Goal: Task Accomplishment & Management: Use online tool/utility

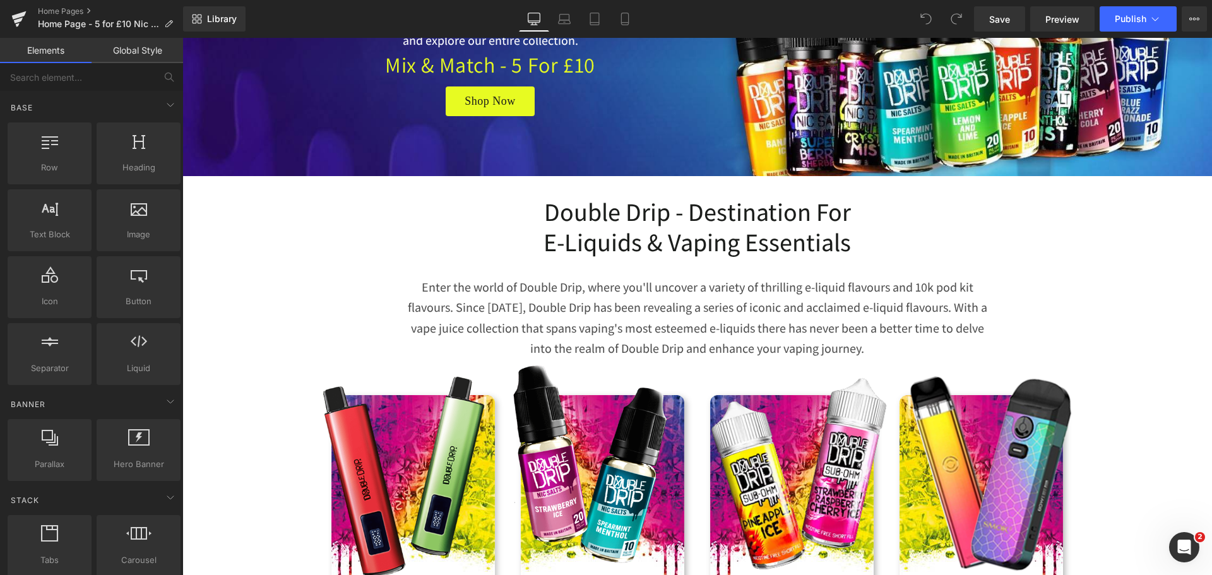
scroll to position [379, 0]
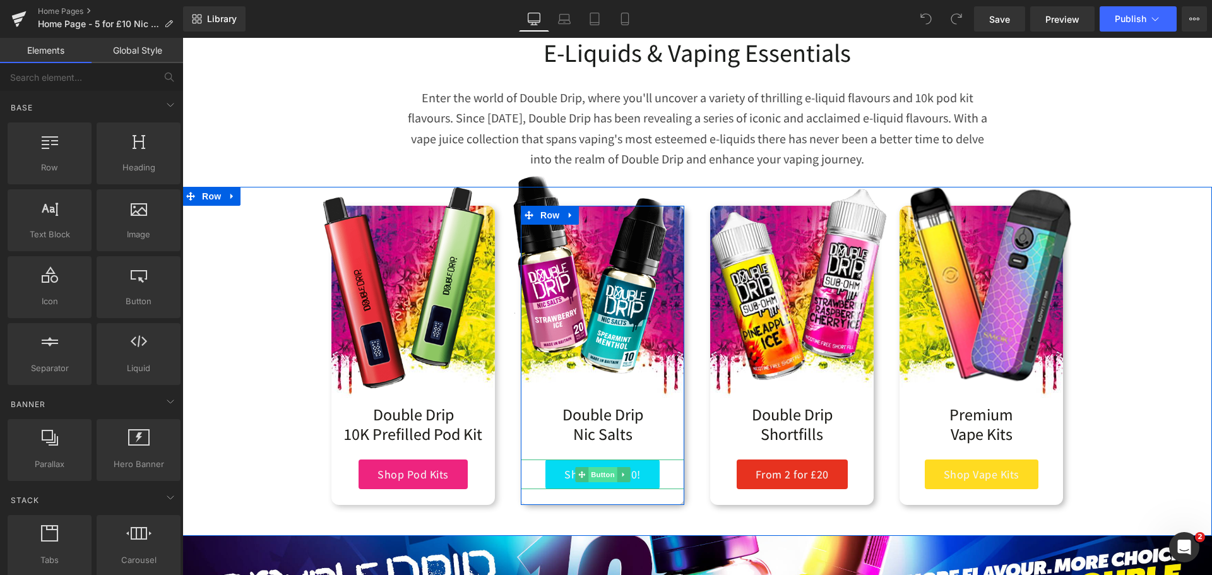
click at [596, 477] on span "Button" at bounding box center [602, 474] width 29 height 15
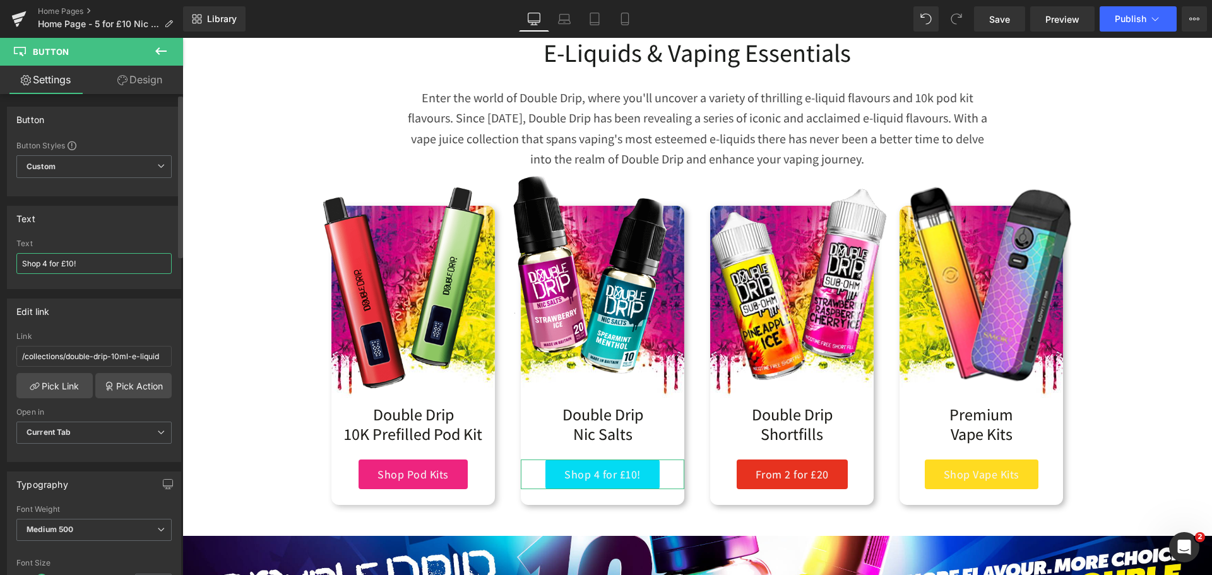
click at [48, 264] on input "Shop 4 for £10!" at bounding box center [93, 263] width 155 height 21
type input "Shop 5 for £10!"
click at [987, 34] on div "Library Desktop Desktop Laptop Tablet Mobile Save Preview Publish Scheduled Vie…" at bounding box center [697, 19] width 1029 height 38
drag, startPoint x: 1001, startPoint y: 23, endPoint x: 922, endPoint y: 306, distance: 293.6
click at [1001, 23] on span "Save" at bounding box center [999, 19] width 21 height 13
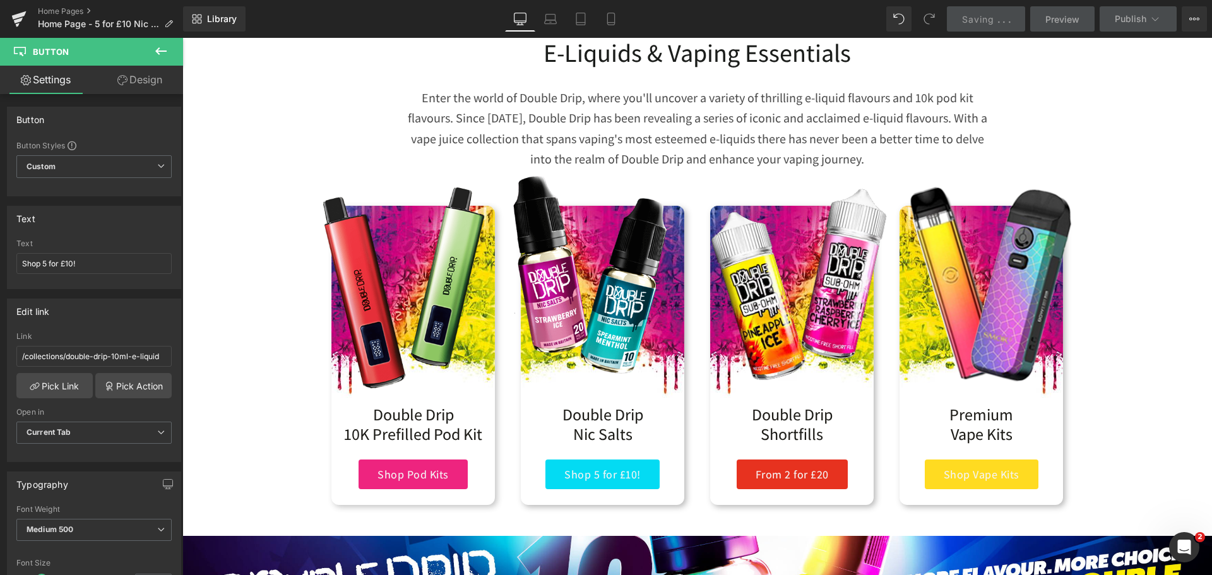
scroll to position [1132, 0]
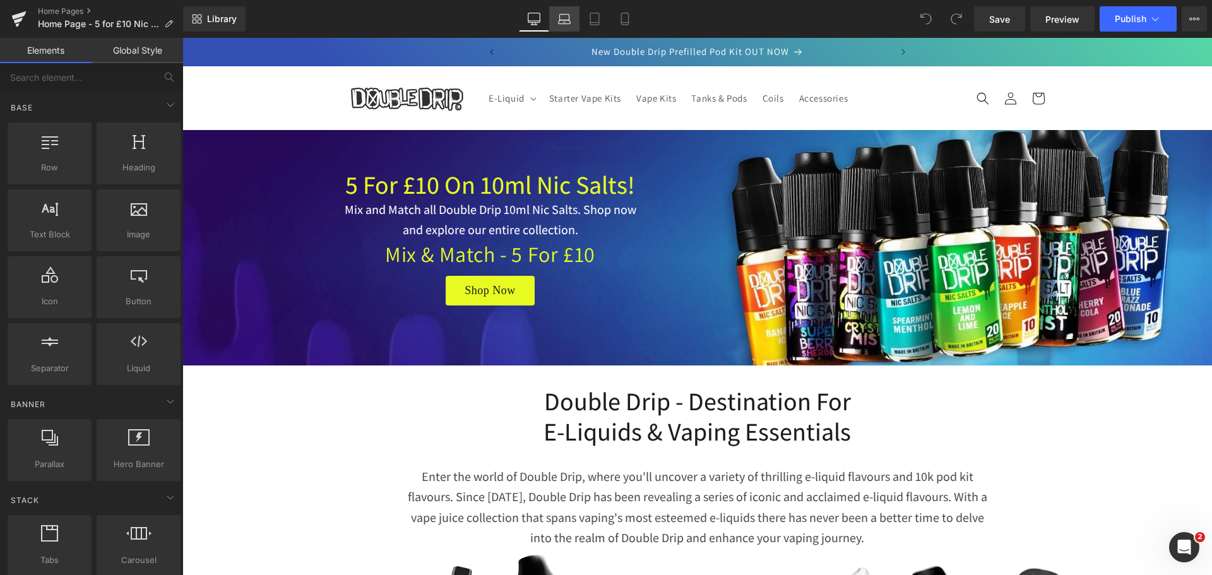
click at [566, 20] on icon at bounding box center [565, 22] width 12 height 4
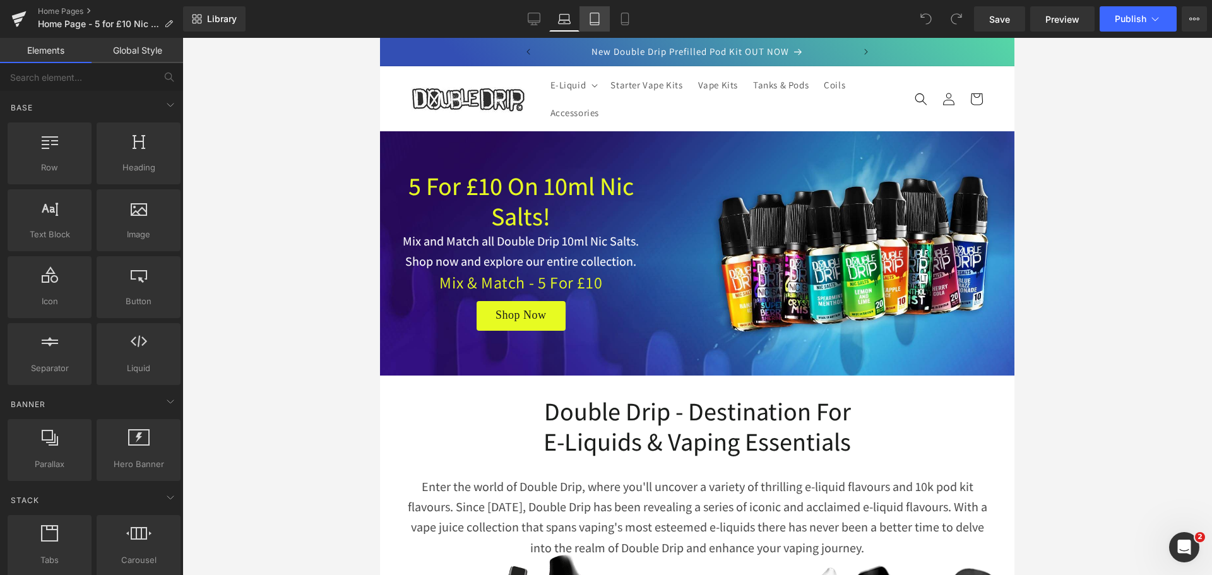
click at [597, 19] on icon at bounding box center [594, 19] width 13 height 13
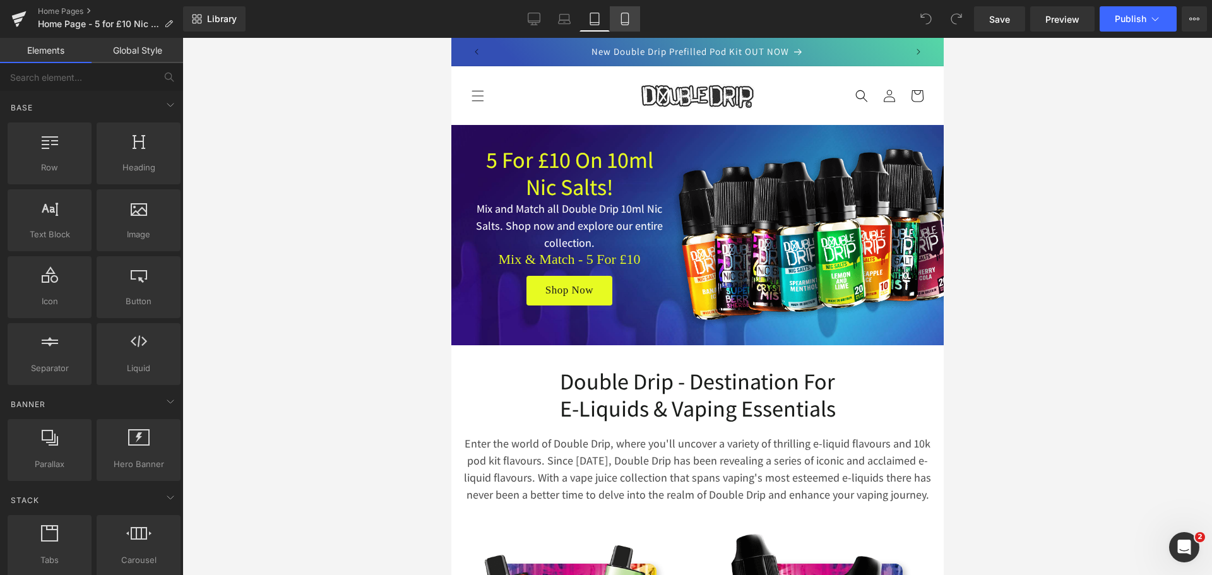
click at [619, 12] on link "Mobile" at bounding box center [625, 18] width 30 height 25
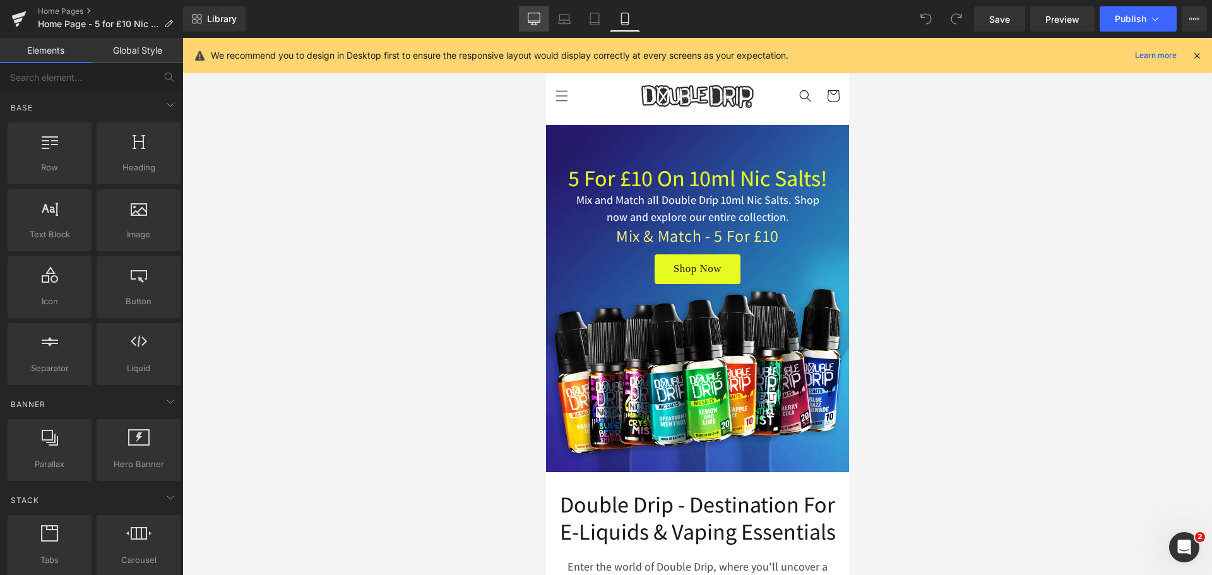
drag, startPoint x: 530, startPoint y: 16, endPoint x: 574, endPoint y: 63, distance: 64.3
click at [530, 16] on icon at bounding box center [534, 19] width 13 height 13
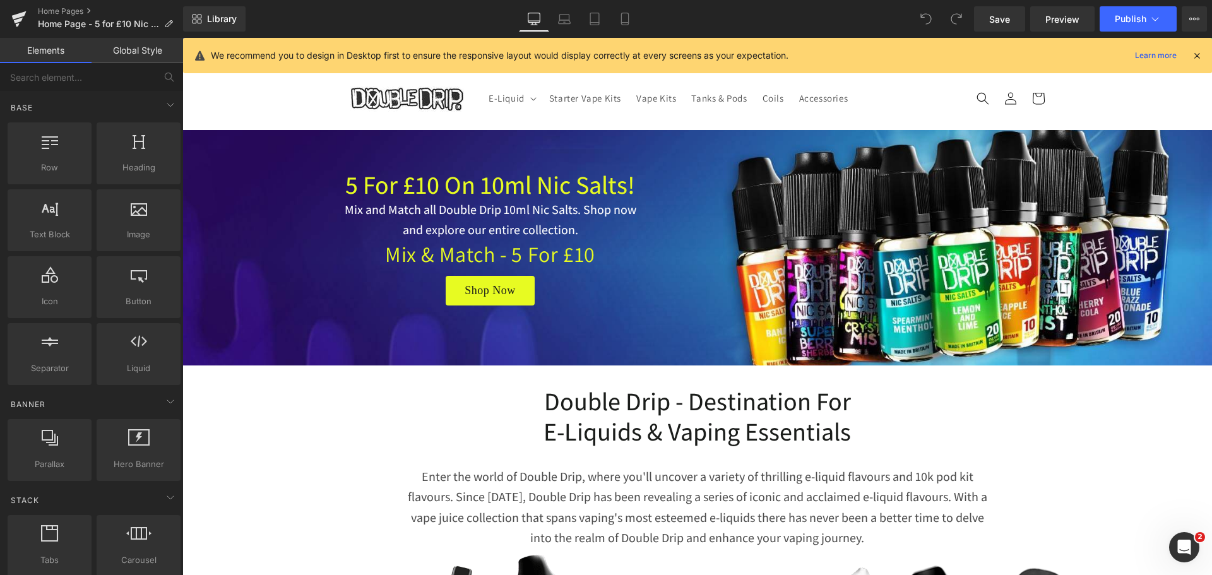
scroll to position [92, 0]
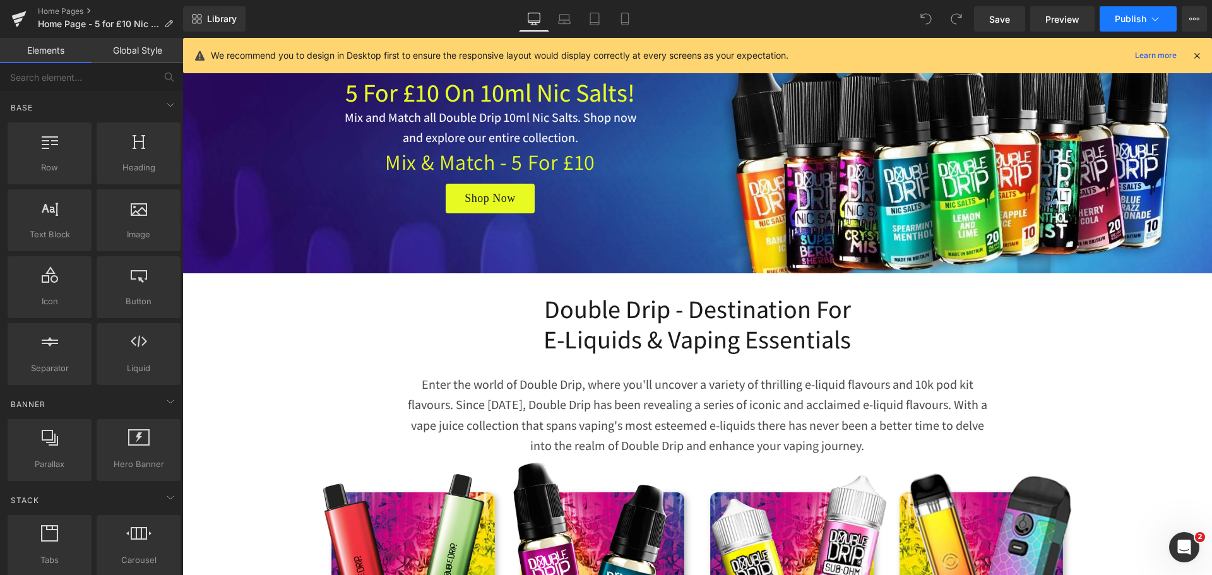
click at [1142, 24] on button "Publish" at bounding box center [1138, 18] width 77 height 25
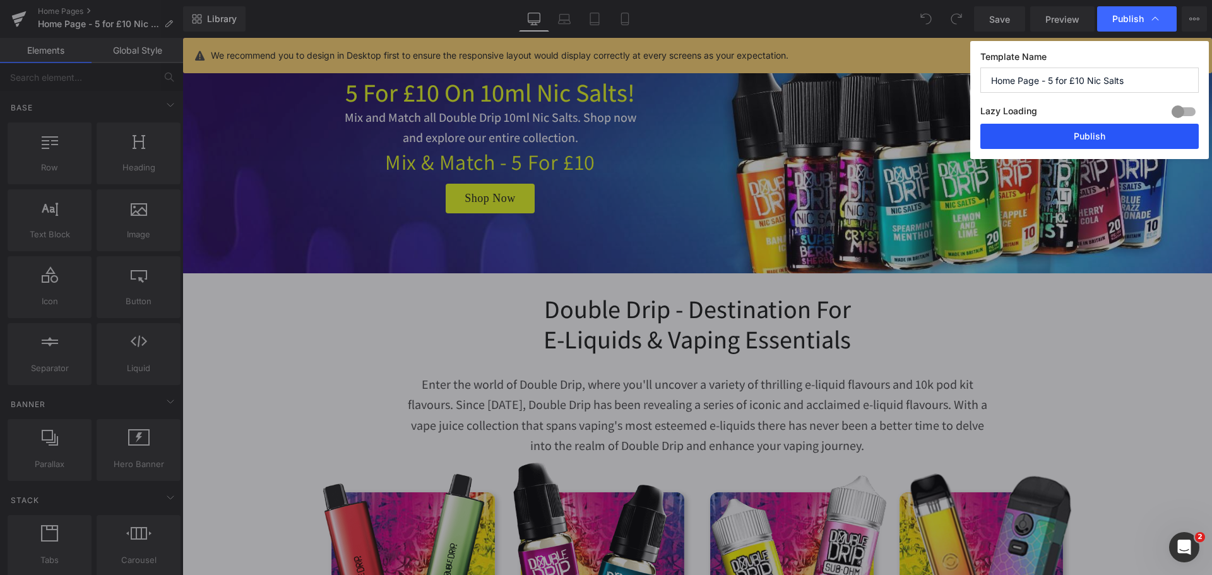
click at [1118, 138] on button "Publish" at bounding box center [1089, 136] width 218 height 25
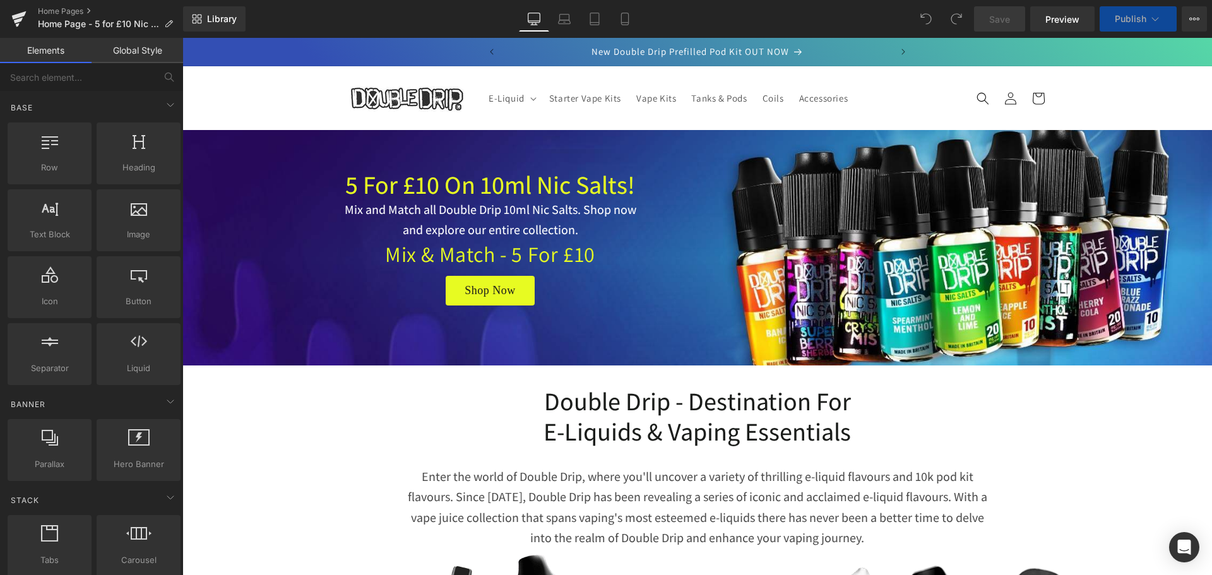
click at [486, 289] on div "Shop Now Button" at bounding box center [491, 291] width 306 height 30
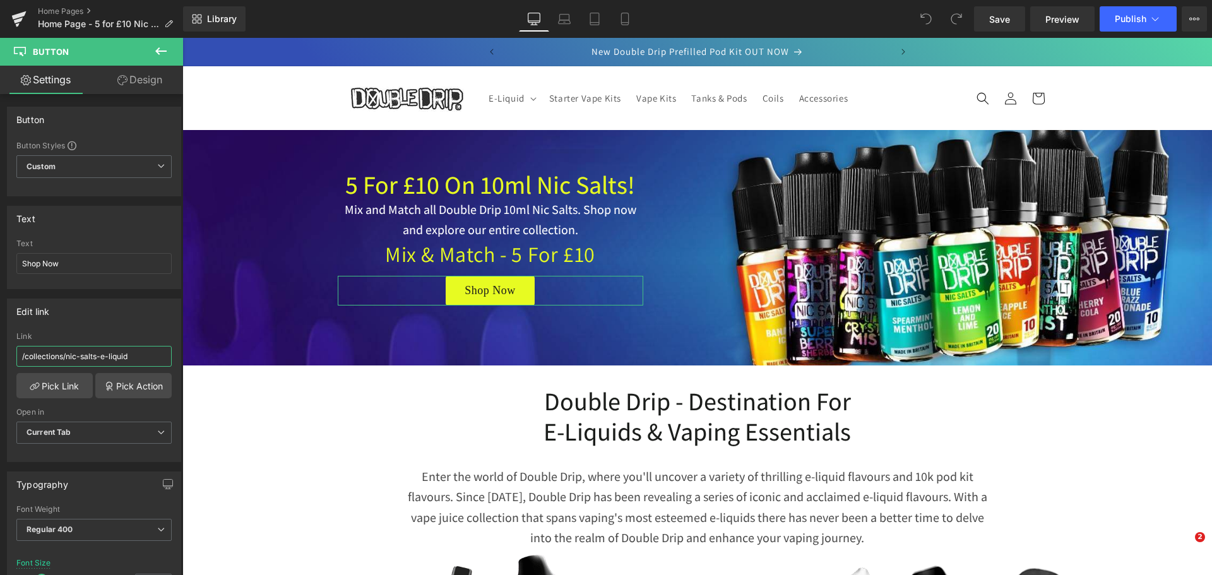
drag, startPoint x: 123, startPoint y: 362, endPoint x: -1, endPoint y: 345, distance: 125.4
click at [0, 345] on html "You are previewing how the will restyle your page. You can not edit Elements in…" at bounding box center [606, 287] width 1212 height 575
click at [1150, 17] on icon at bounding box center [1155, 19] width 13 height 13
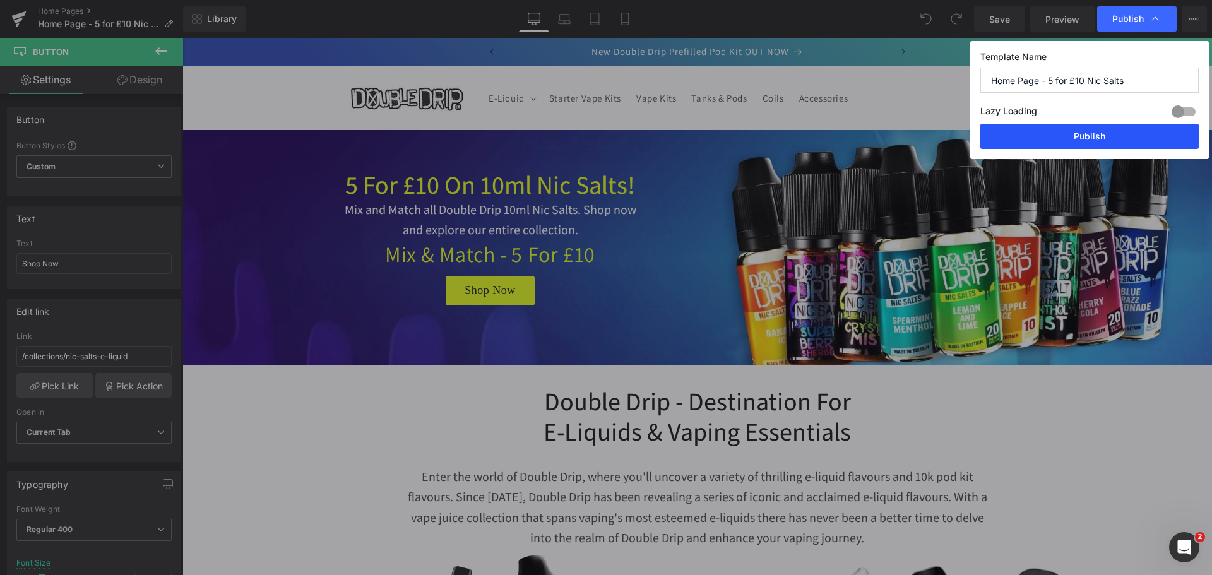
click at [1054, 129] on button "Publish" at bounding box center [1089, 136] width 218 height 25
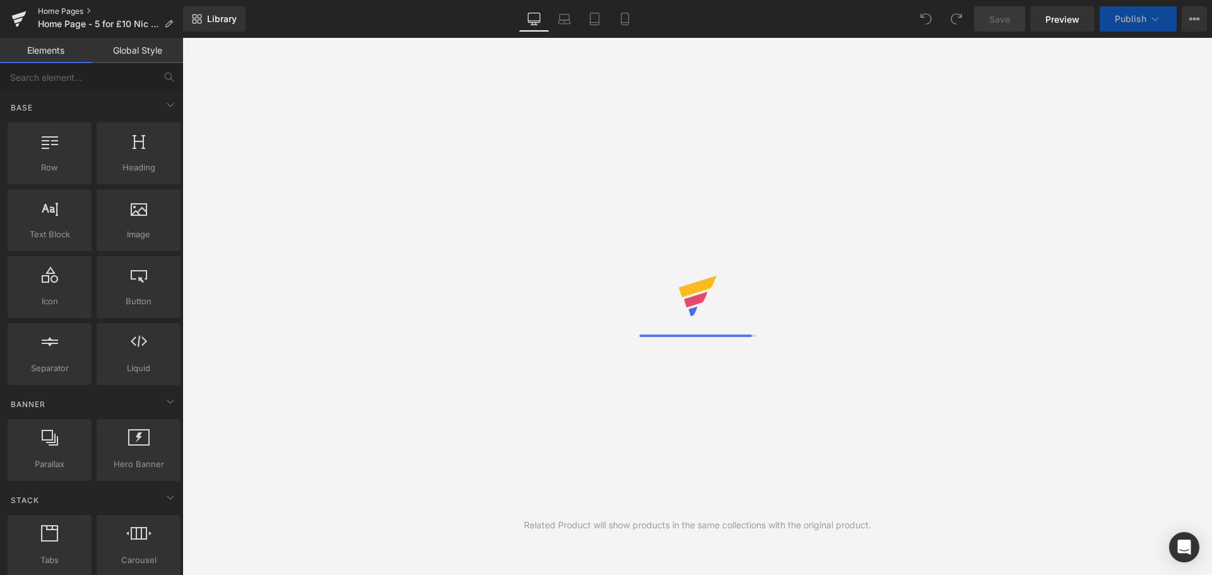
click at [76, 9] on link "Home Pages" at bounding box center [110, 11] width 145 height 10
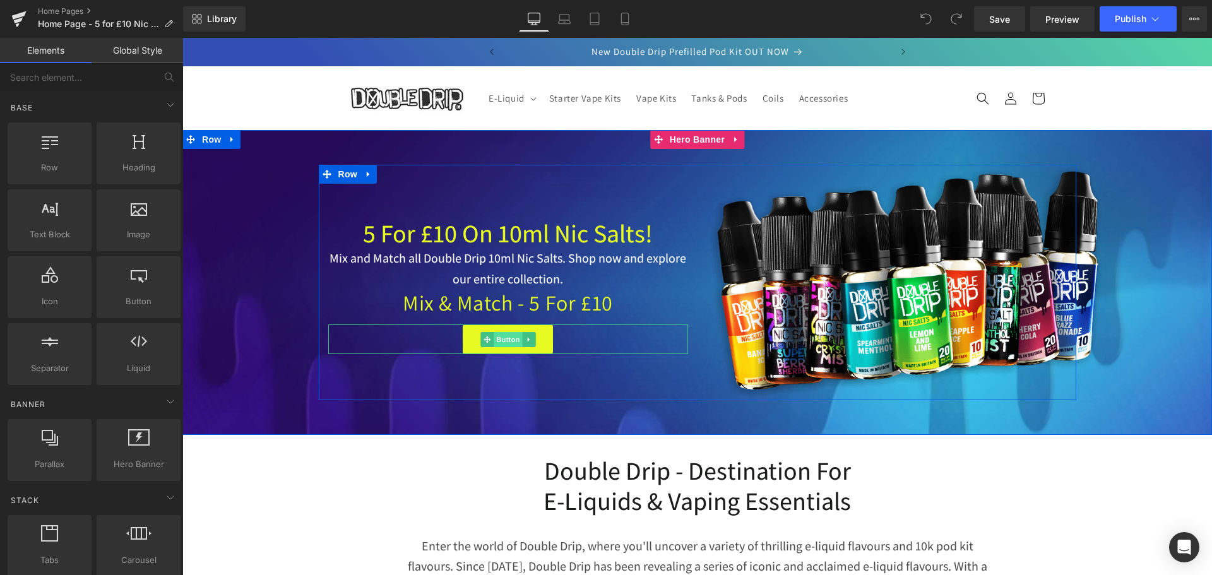
click at [504, 340] on span "Button" at bounding box center [508, 339] width 29 height 15
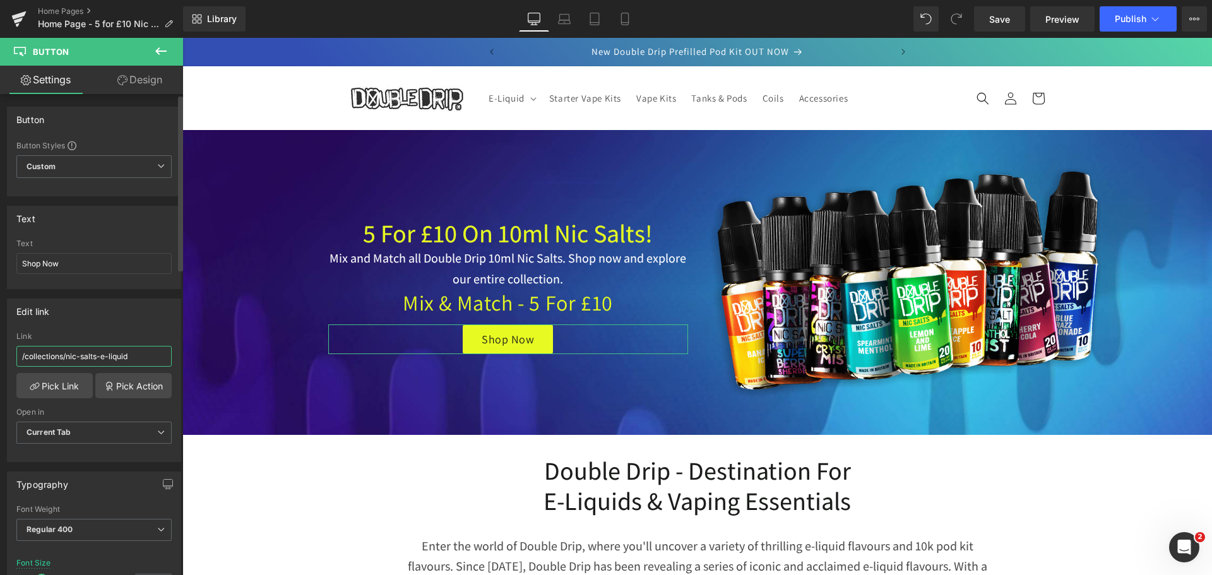
click at [150, 358] on input "/collections/nic-salts-e-liquid" at bounding box center [93, 356] width 155 height 21
drag, startPoint x: 150, startPoint y: 354, endPoint x: -11, endPoint y: 347, distance: 161.1
click at [0, 347] on html "Button You are previewing how the will restyle your page. You can not edit Elem…" at bounding box center [606, 287] width 1212 height 575
paste input "mix-match-5-for-10-10ml"
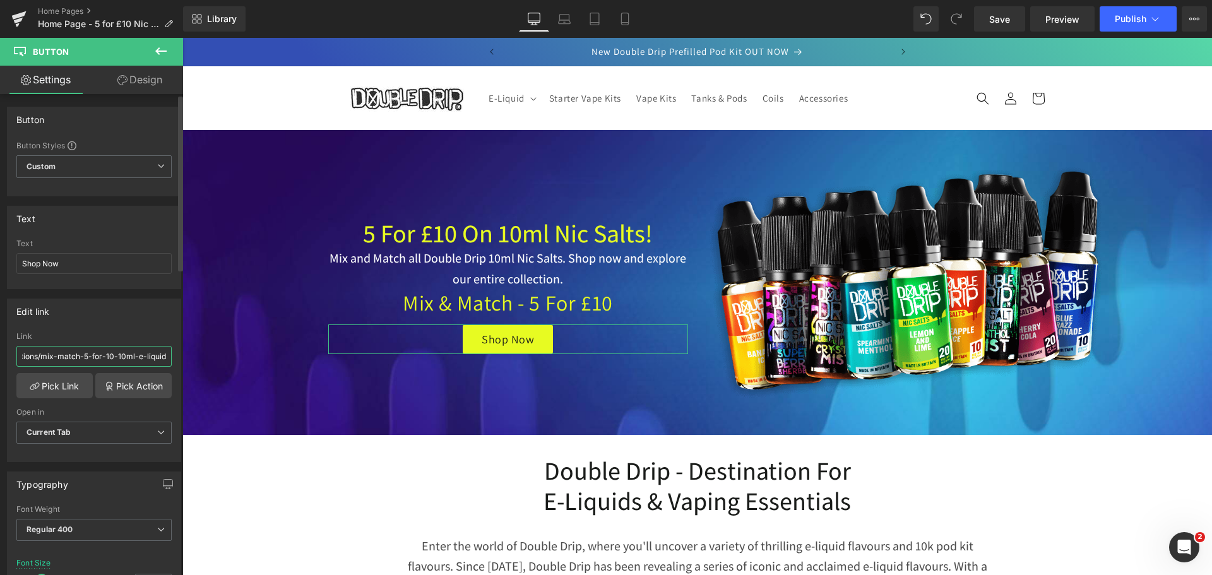
type input "/collections/mix-match-5-for-10-10ml-e-liquid"
click at [94, 328] on div "Edit link /collections/mix-match-5-for-10-10ml-e-liquid Link /collections/mix-m…" at bounding box center [94, 381] width 174 height 164
click at [1008, 15] on span "Save" at bounding box center [999, 19] width 21 height 13
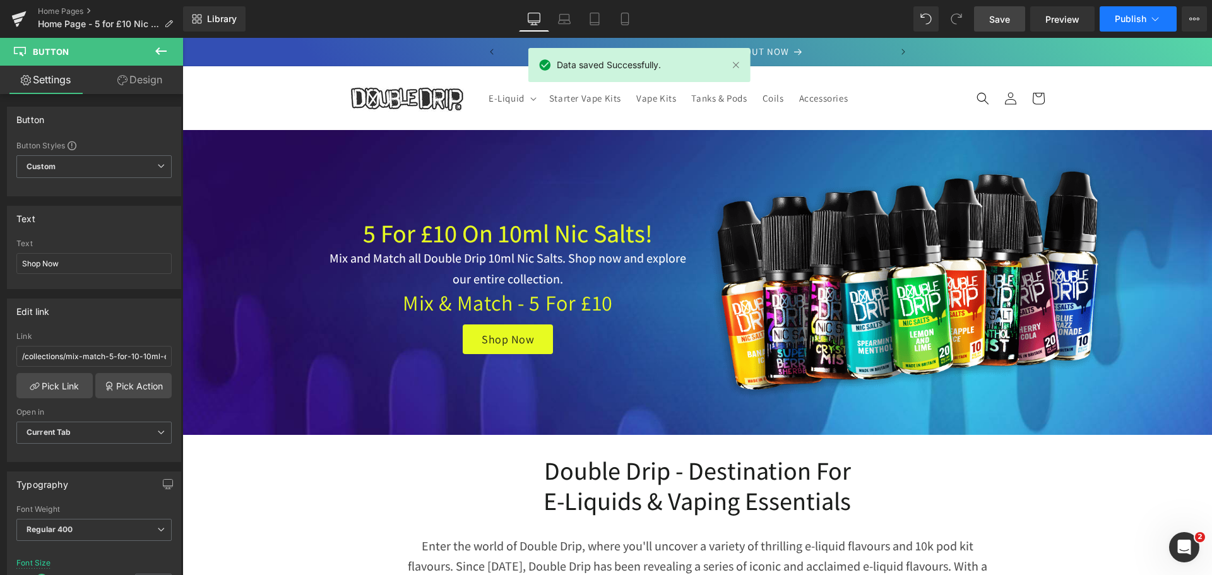
click at [1129, 25] on button "Publish" at bounding box center [1138, 18] width 77 height 25
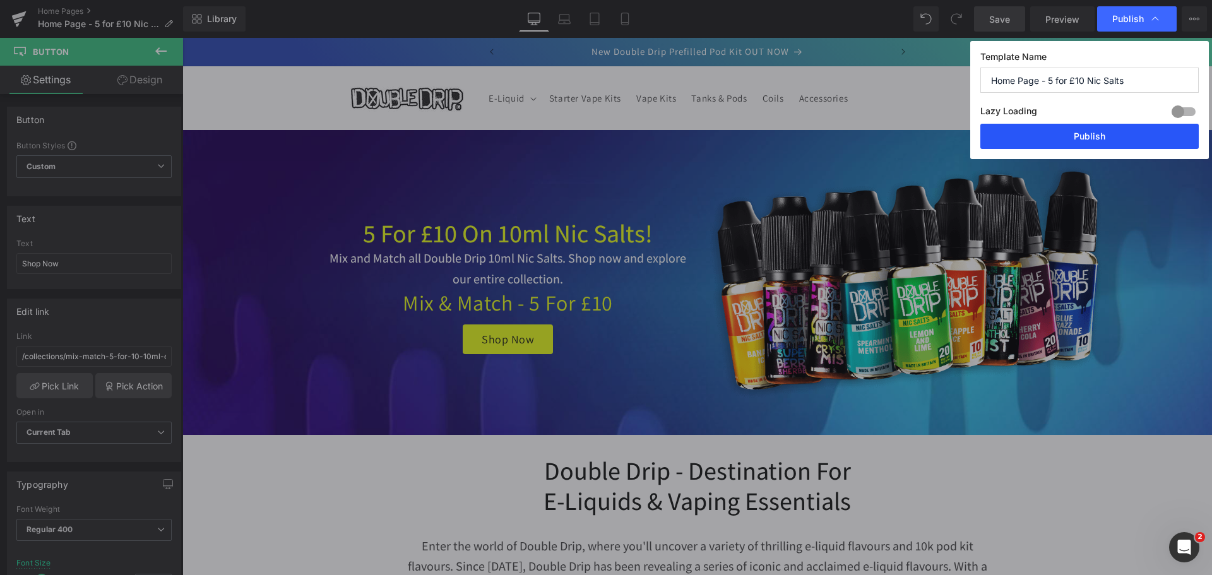
click at [1070, 140] on button "Publish" at bounding box center [1089, 136] width 218 height 25
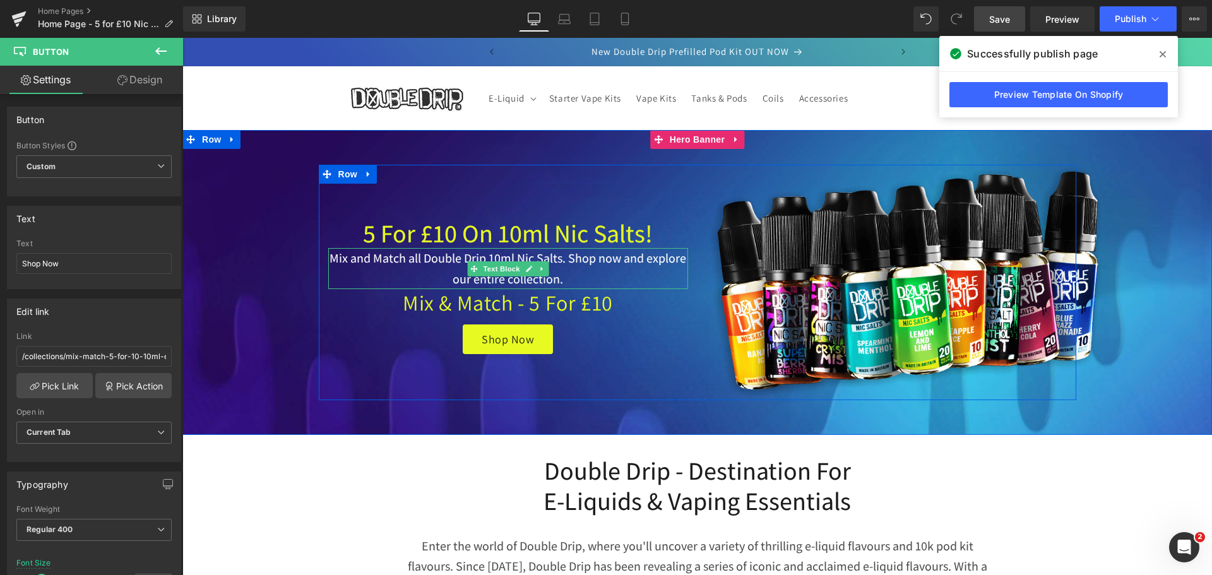
click at [559, 280] on p "Mix and Match all Double Drip 10ml Nic Salts. Shop now and explore our entire c…" at bounding box center [508, 268] width 360 height 41
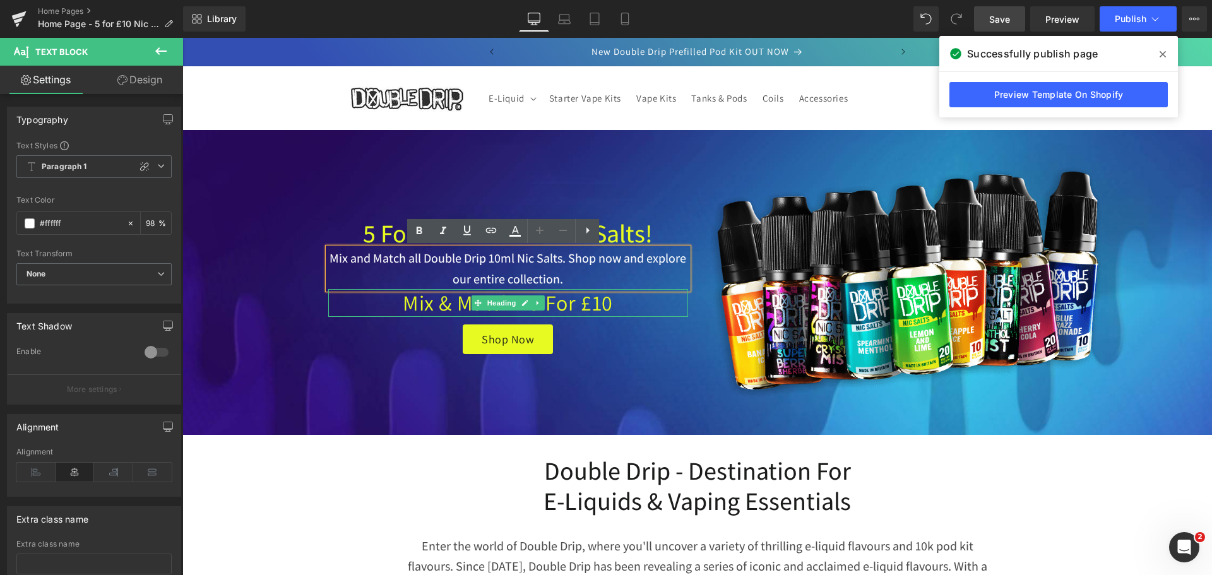
click at [614, 304] on h1 "Mix & Match - 5 for £10" at bounding box center [508, 303] width 360 height 28
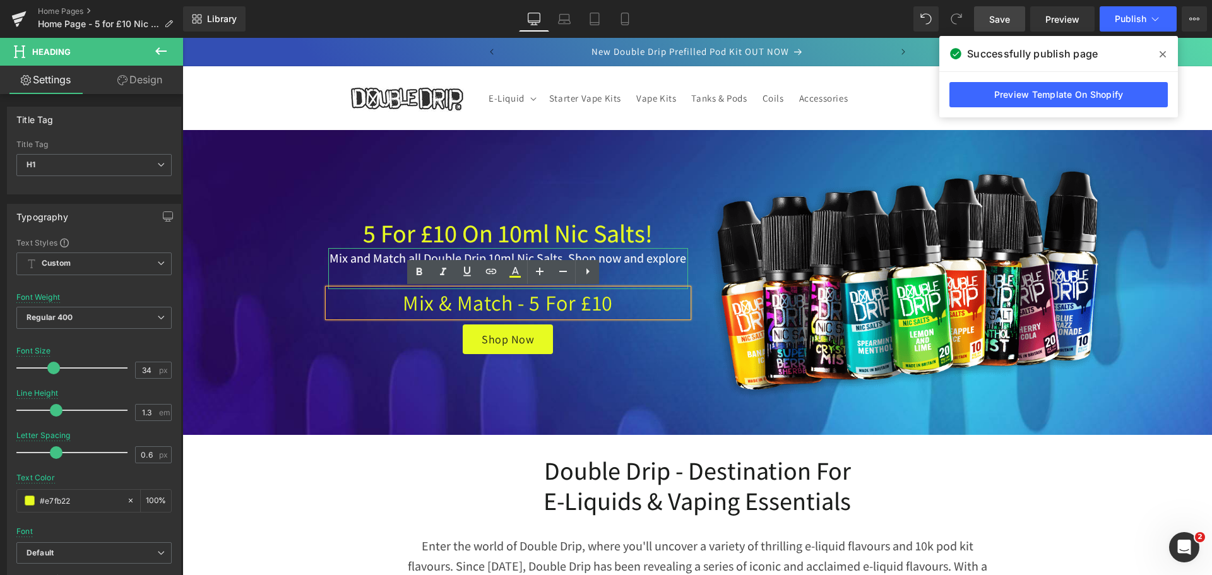
drag, startPoint x: 650, startPoint y: 261, endPoint x: 571, endPoint y: 259, distance: 78.9
click at [650, 261] on p "Mix and Match all Double Drip 10ml Nic Salts. Shop now and explore our entire c…" at bounding box center [508, 268] width 360 height 41
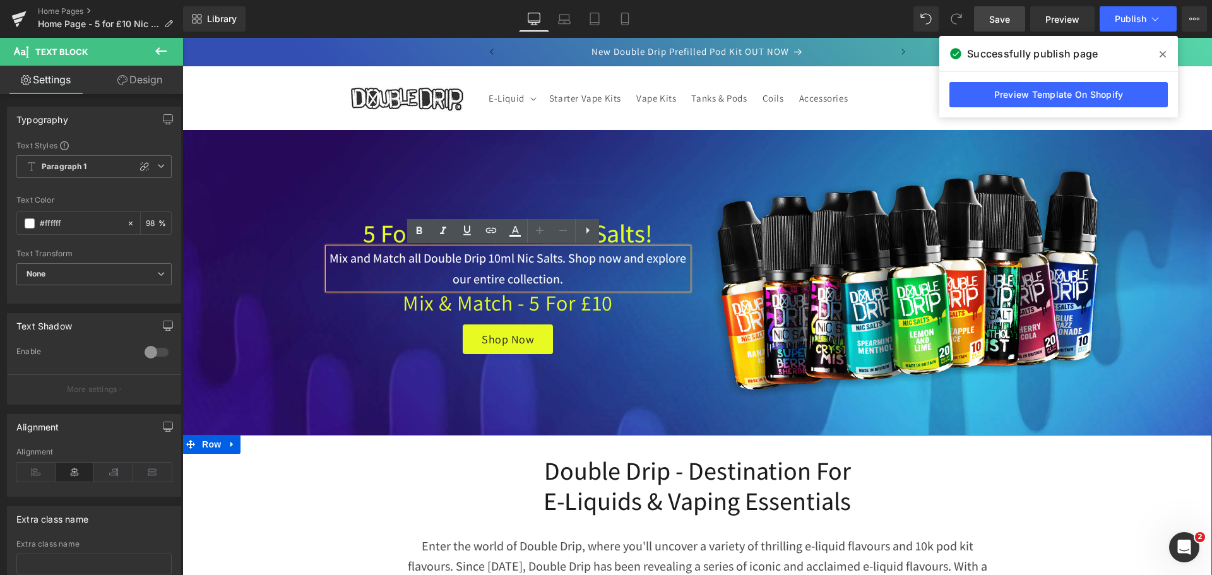
click at [792, 489] on h2 "E-Liquids & Vaping Essentials" at bounding box center [697, 500] width 593 height 30
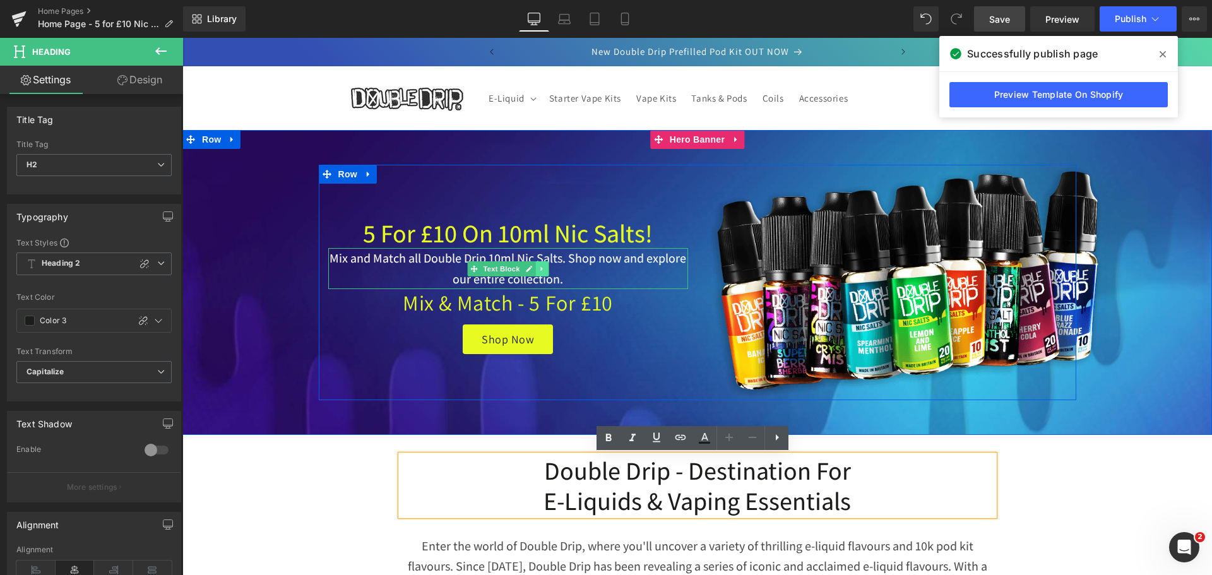
click at [540, 270] on icon at bounding box center [542, 269] width 7 height 8
click at [532, 270] on icon at bounding box center [535, 268] width 7 height 7
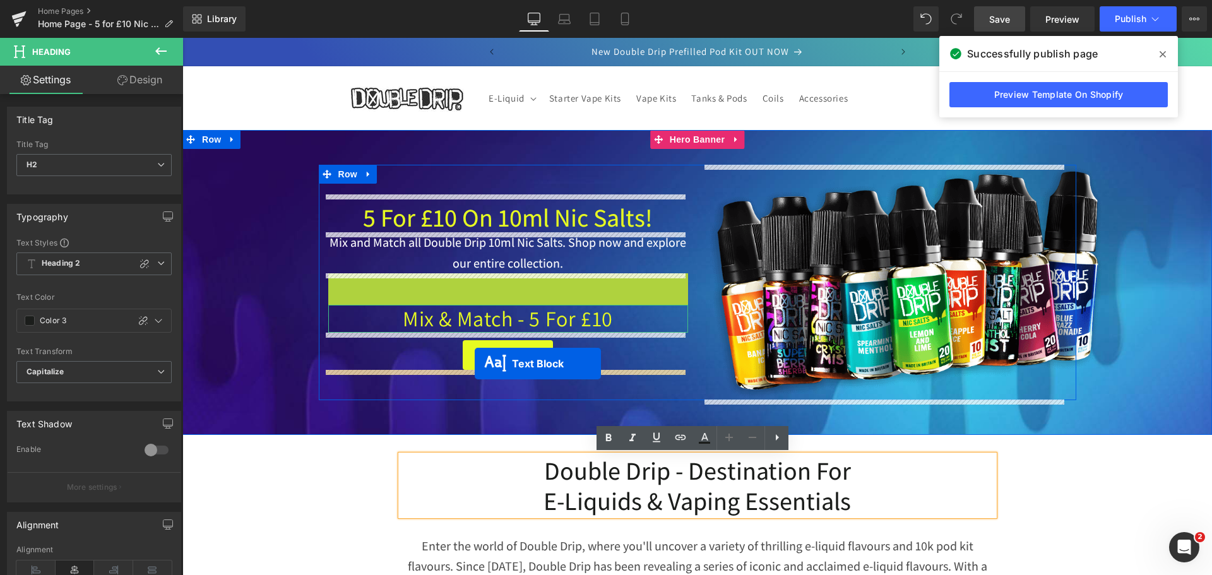
drag, startPoint x: 470, startPoint y: 288, endPoint x: 475, endPoint y: 364, distance: 75.9
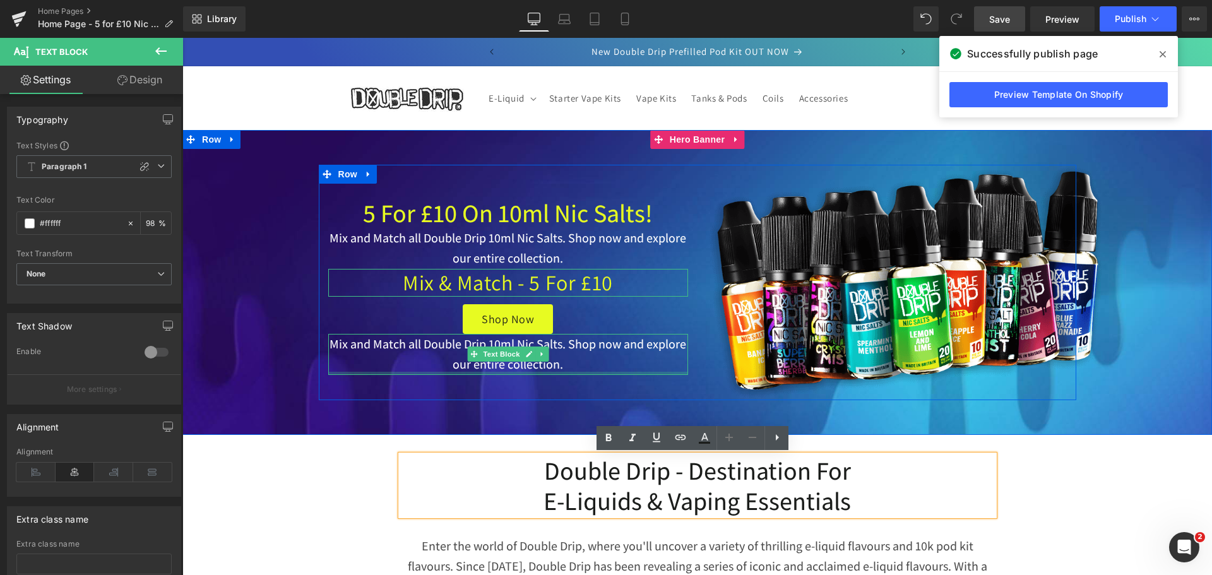
click at [565, 369] on p "Mix and Match all Double Drip 10ml Nic Salts. Shop now and explore our entire c…" at bounding box center [508, 354] width 360 height 41
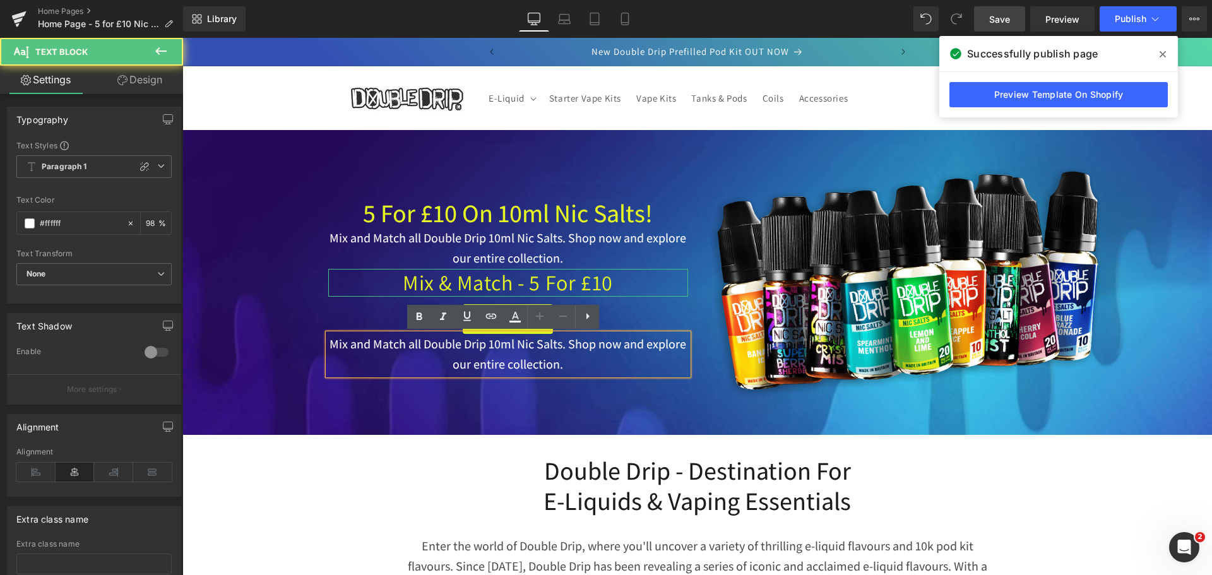
click at [560, 364] on p "Mix and Match all Double Drip 10ml Nic Salts. Shop now and explore our entire c…" at bounding box center [508, 354] width 360 height 41
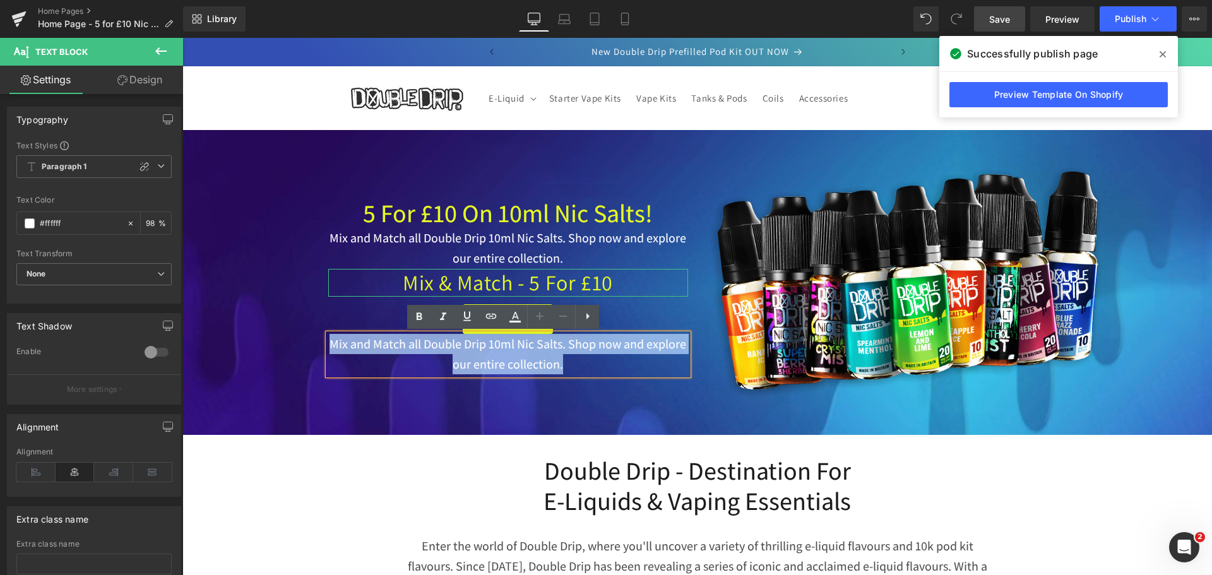
drag, startPoint x: 559, startPoint y: 367, endPoint x: 324, endPoint y: 345, distance: 235.2
click at [328, 345] on p "Mix and Match all Double Drip 10ml Nic Salts. Shop now and explore our entire c…" at bounding box center [508, 354] width 360 height 41
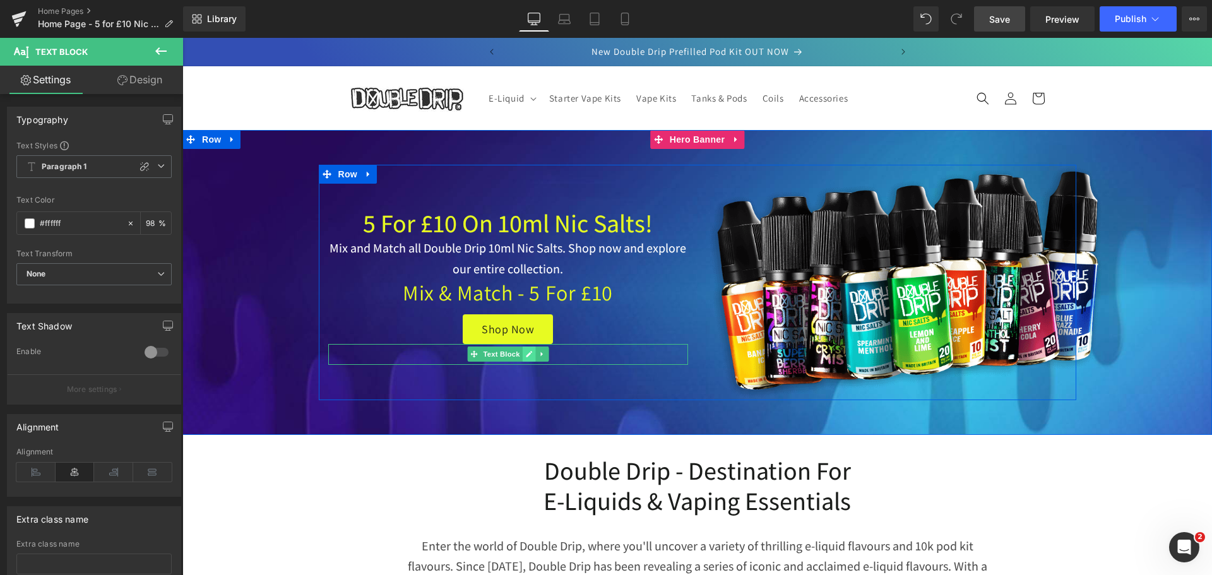
click at [526, 353] on icon at bounding box center [529, 355] width 6 height 6
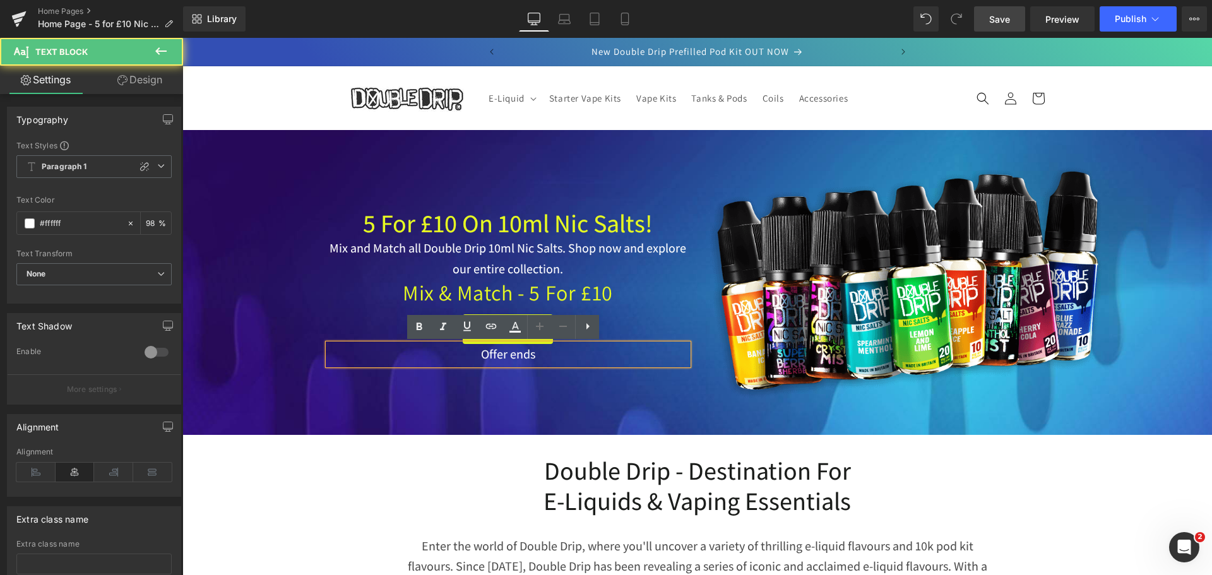
click at [541, 353] on p "Offer ends" at bounding box center [508, 354] width 360 height 20
drag, startPoint x: 542, startPoint y: 357, endPoint x: 455, endPoint y: 360, distance: 86.5
click at [455, 360] on p "Offer ends [DATE]" at bounding box center [508, 354] width 360 height 20
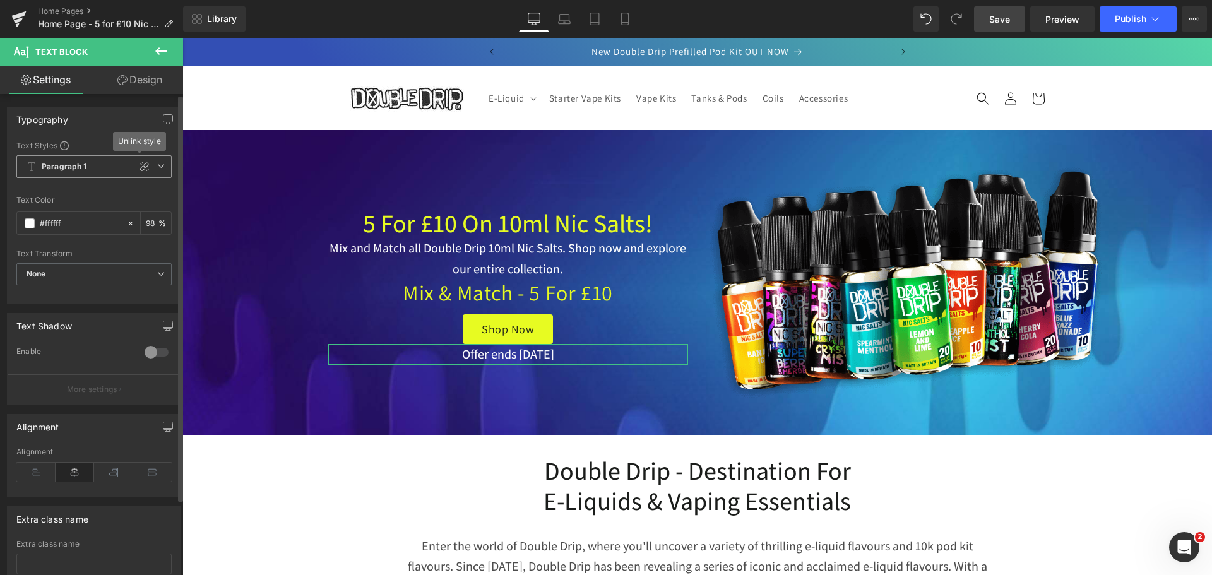
click at [157, 165] on icon at bounding box center [161, 166] width 8 height 8
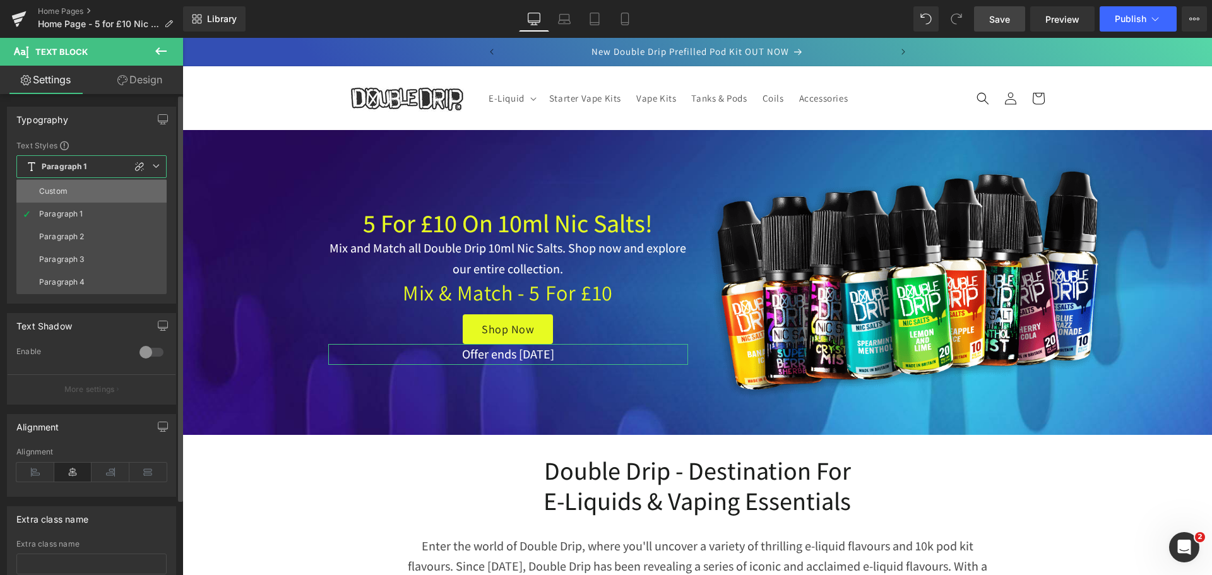
click at [90, 196] on li "Custom" at bounding box center [91, 191] width 150 height 23
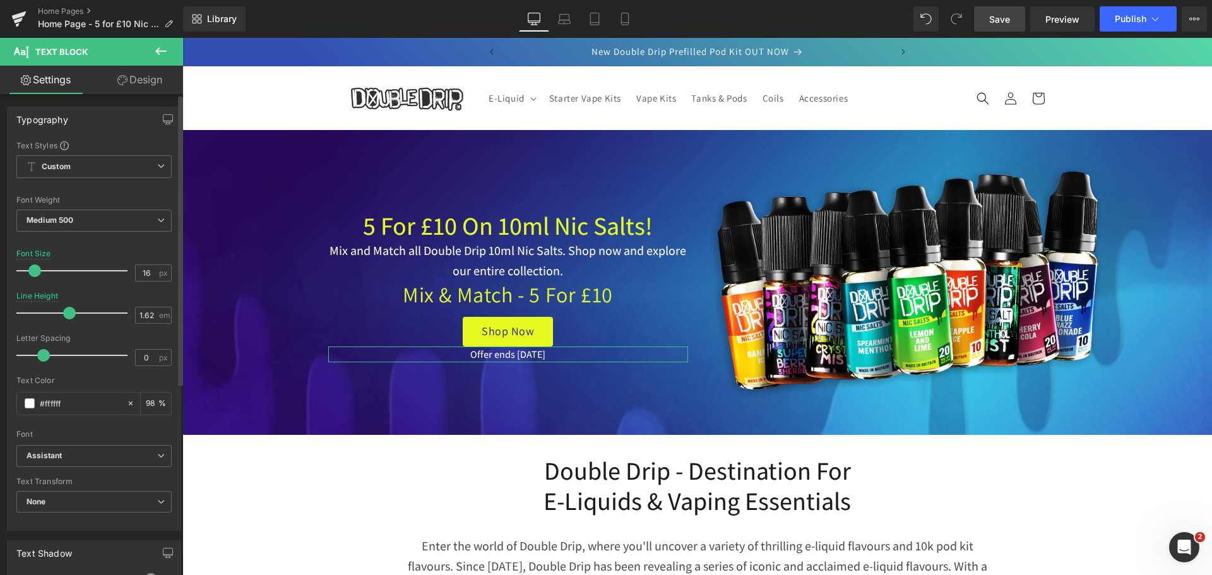
type input "15"
drag, startPoint x: 35, startPoint y: 270, endPoint x: 30, endPoint y: 273, distance: 6.5
click at [30, 273] on span at bounding box center [33, 271] width 13 height 13
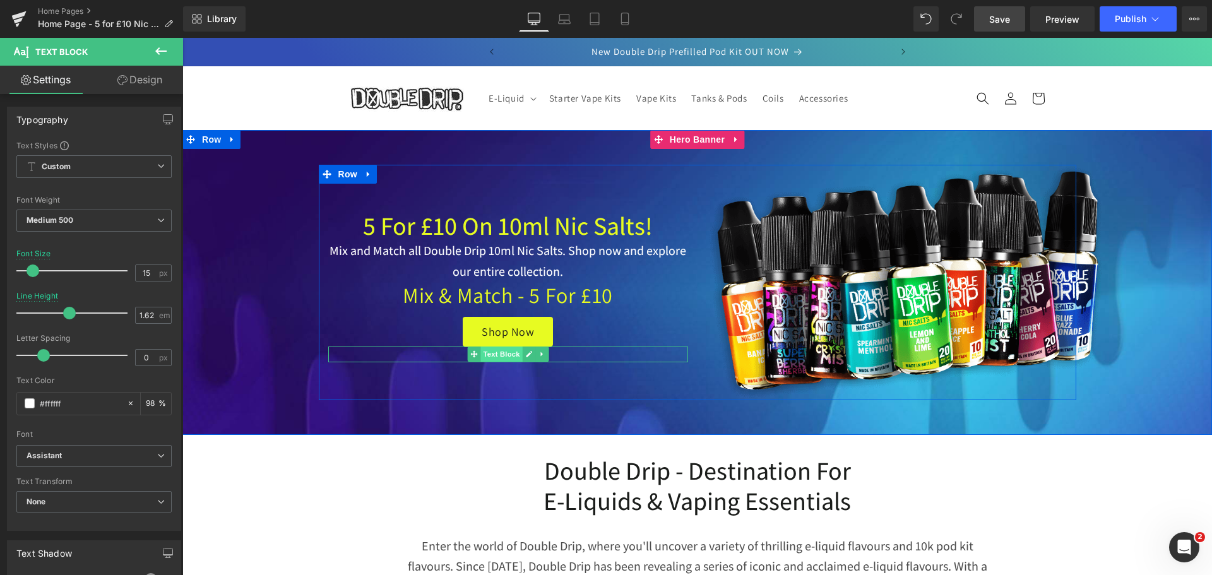
click at [499, 354] on span "Text Block" at bounding box center [501, 354] width 42 height 15
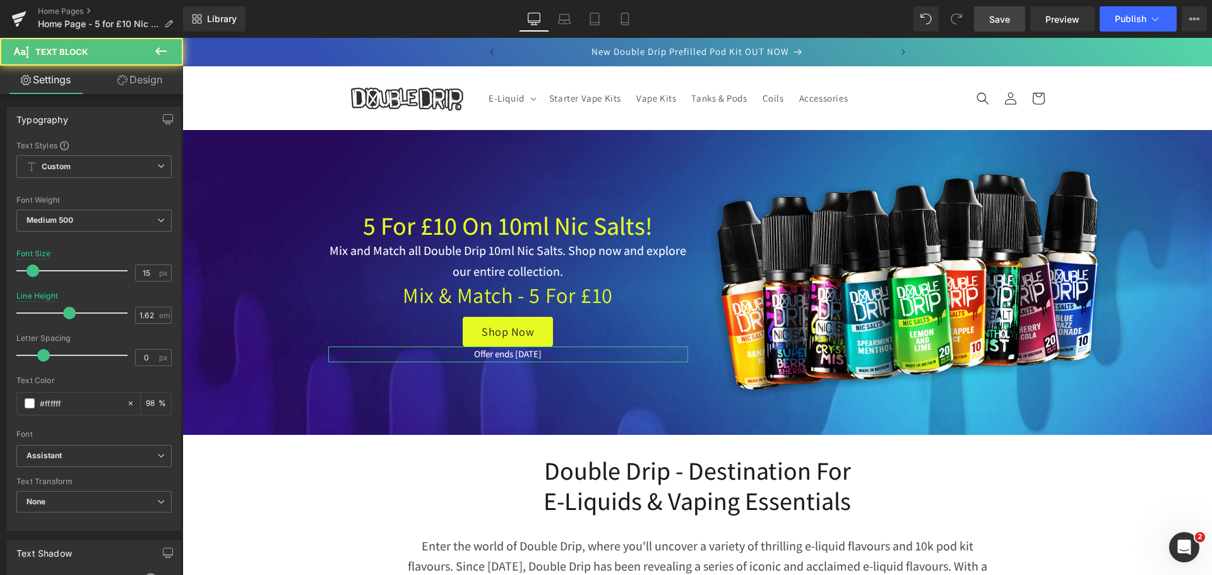
click at [157, 83] on link "Design" at bounding box center [140, 80] width 92 height 28
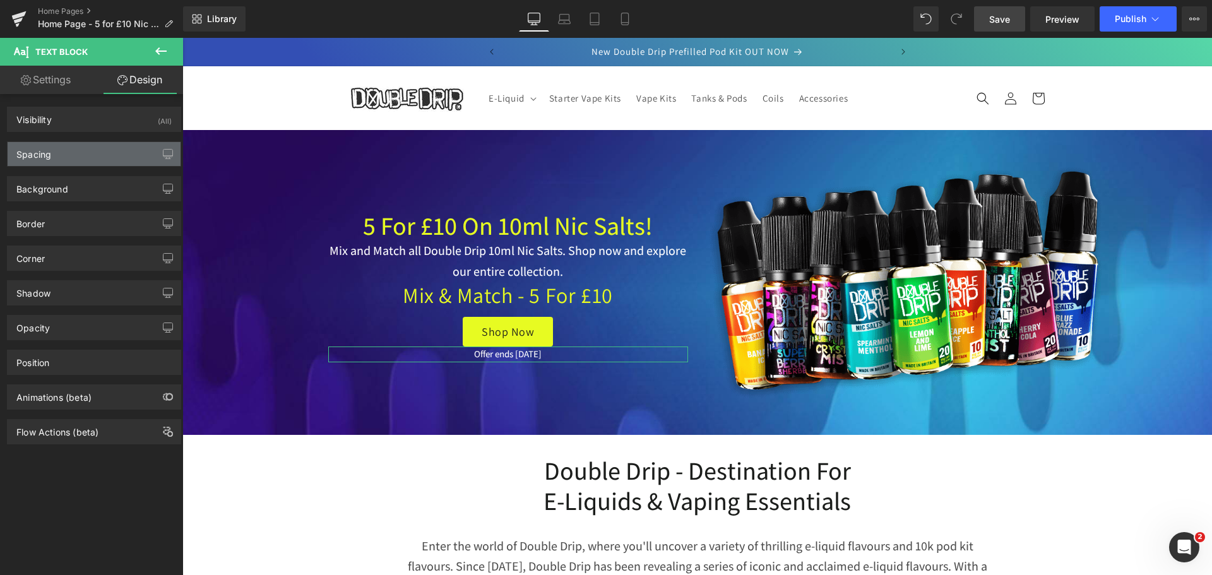
click at [52, 153] on div "Spacing" at bounding box center [94, 154] width 173 height 24
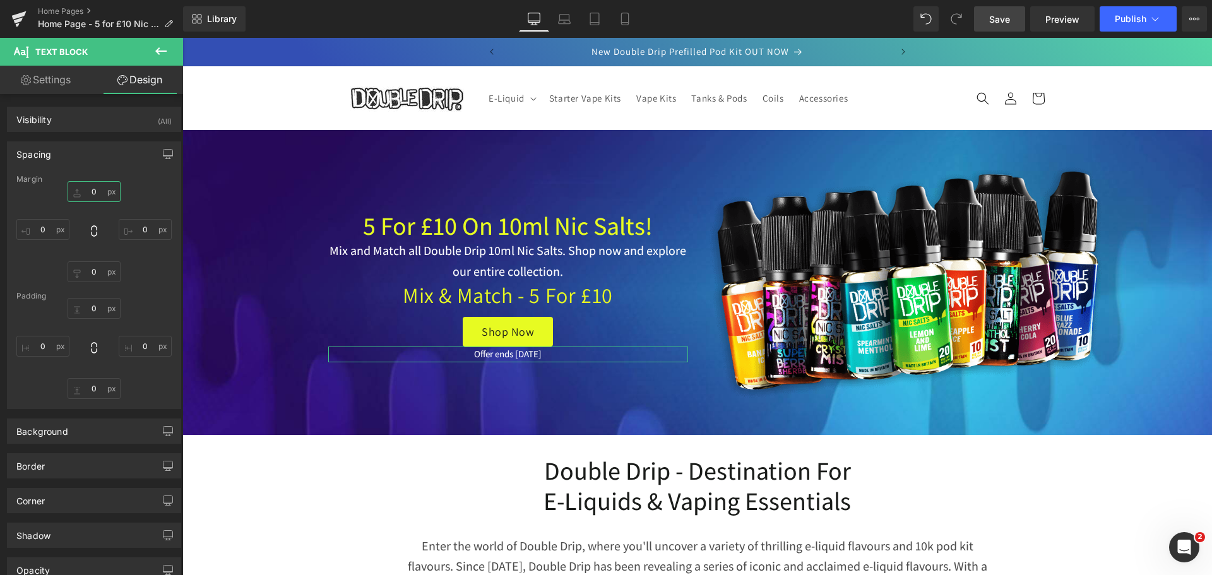
click at [94, 190] on input "0" at bounding box center [94, 191] width 53 height 21
type input "10"
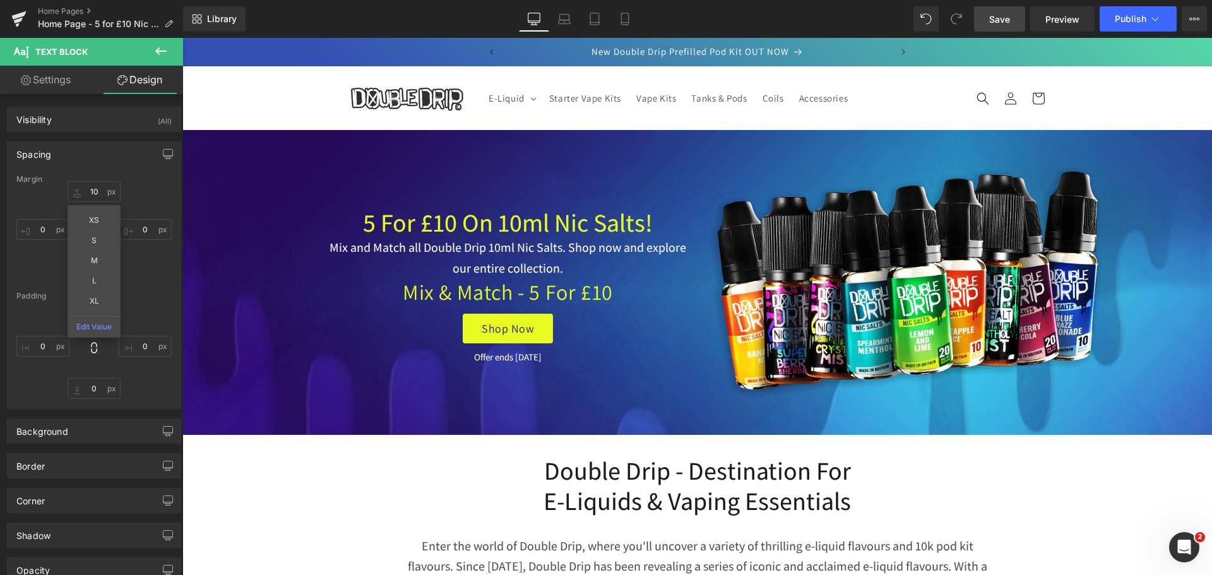
click at [1129, 81] on sticky-header "E-Liquid E-Liquid Nic Salt E-Liquid 50/50 E-Liquid High VG E-Liquid 50ml Shortf…" at bounding box center [697, 98] width 1030 height 64
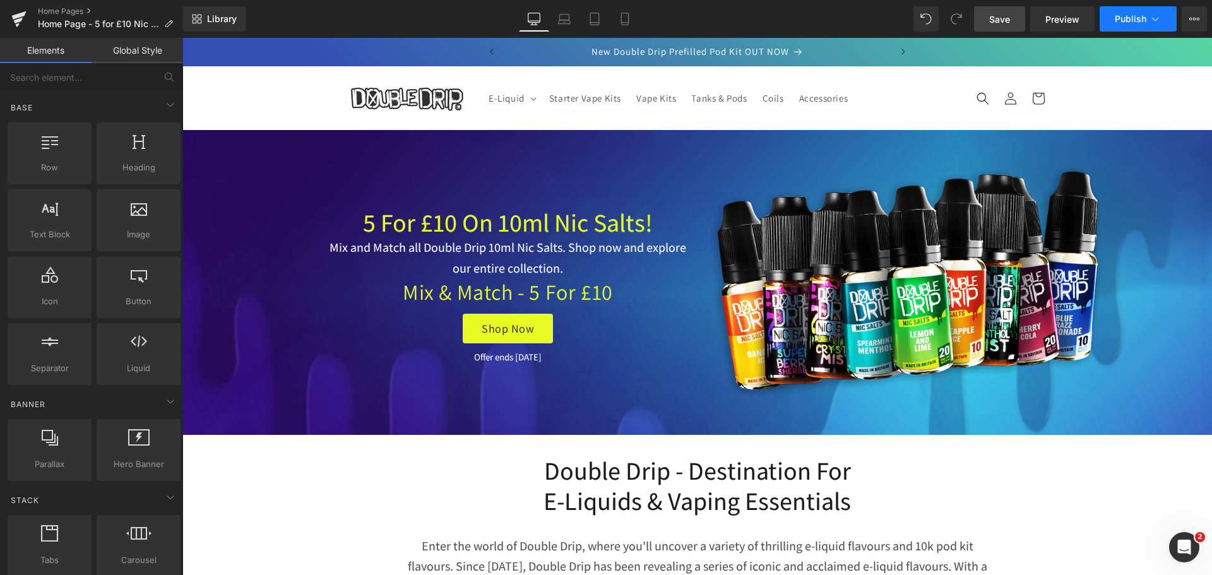
click at [1155, 18] on icon at bounding box center [1155, 19] width 13 height 13
click at [996, 21] on span "Save" at bounding box center [999, 19] width 21 height 13
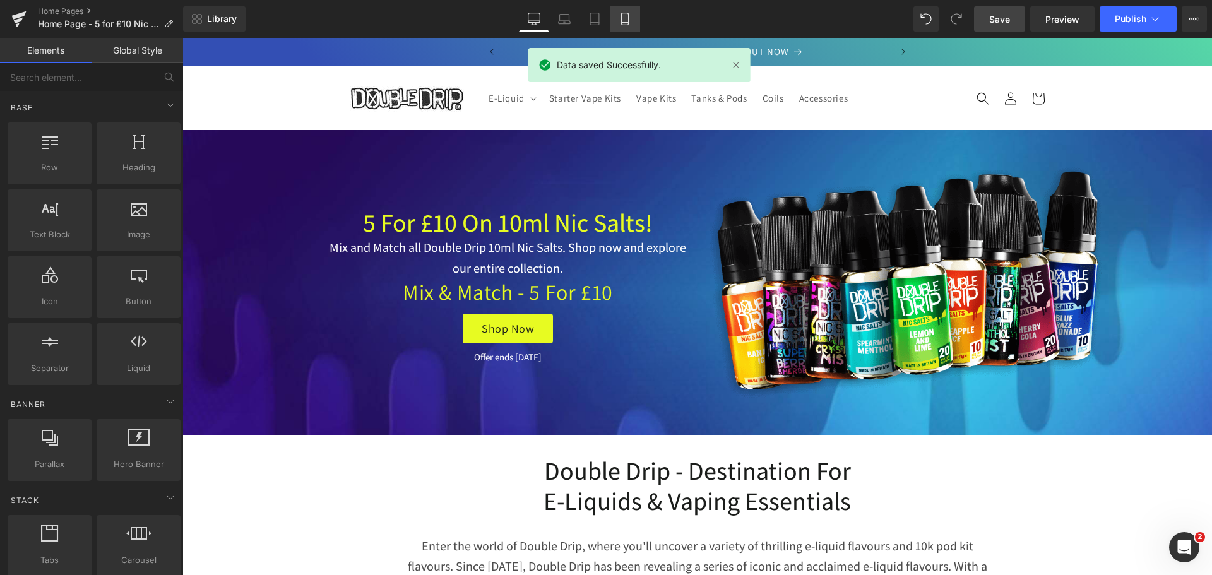
click at [622, 20] on icon at bounding box center [625, 19] width 13 height 13
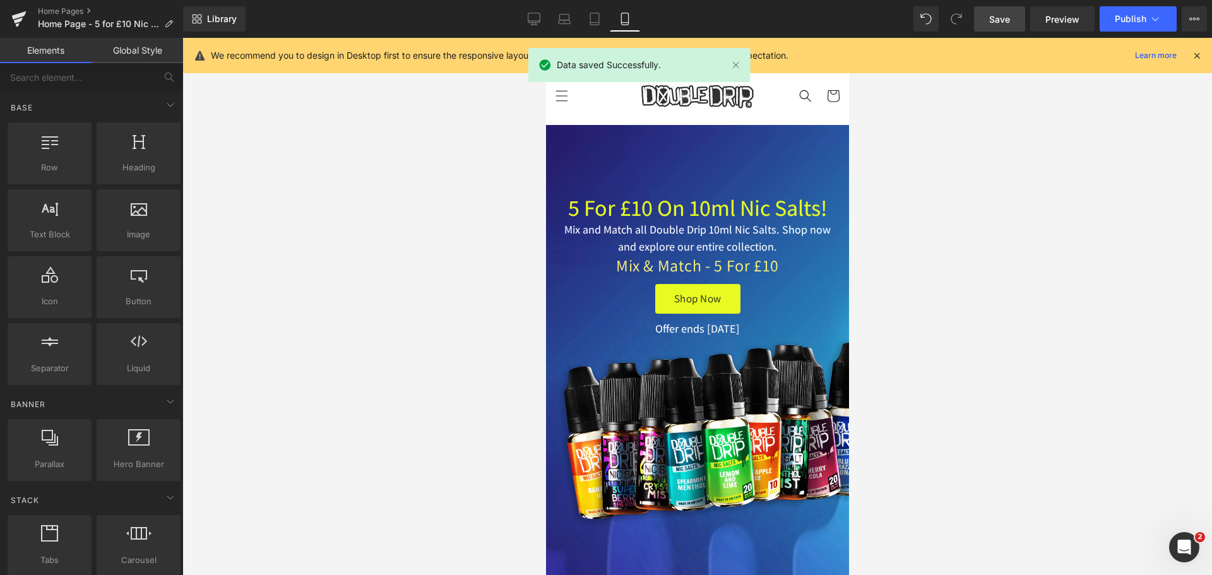
click at [628, 20] on icon at bounding box center [624, 19] width 7 height 12
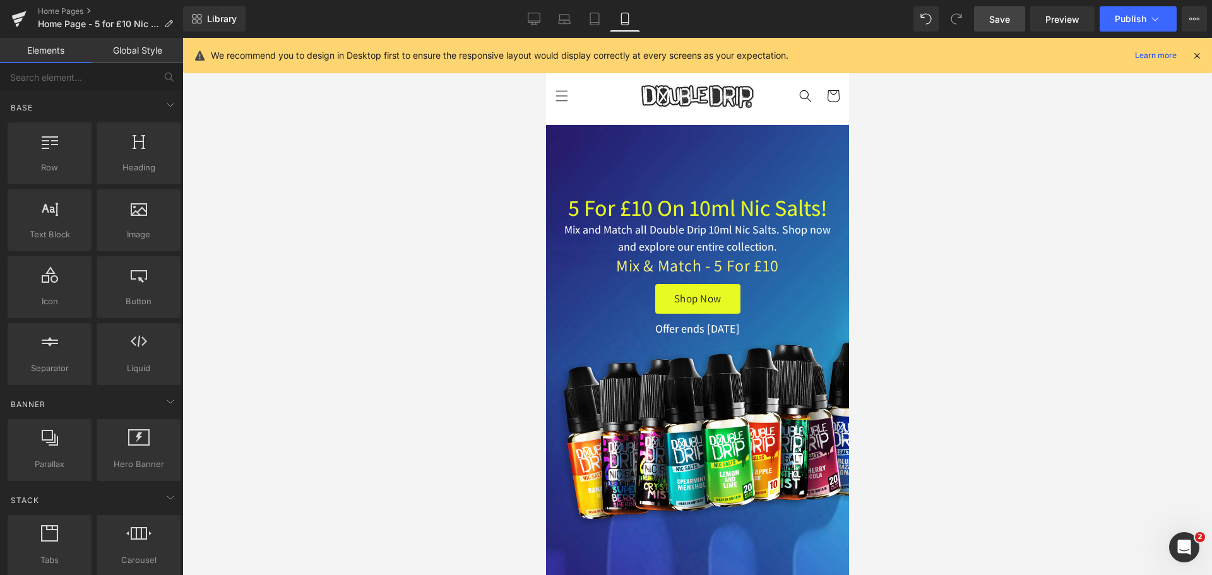
click at [621, 20] on icon at bounding box center [625, 19] width 13 height 13
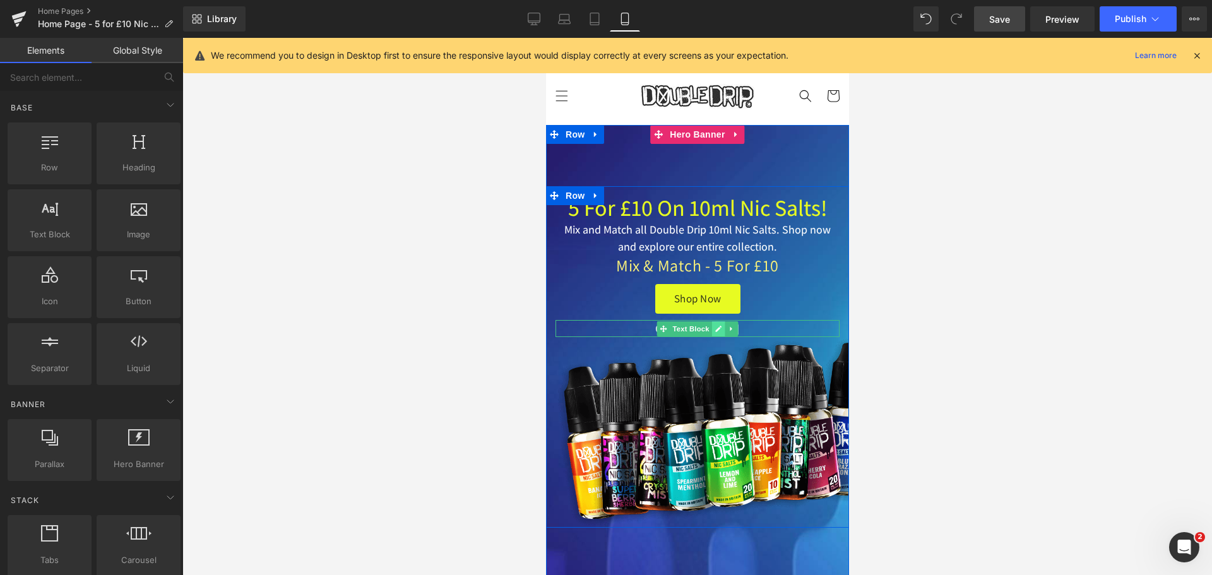
click at [715, 326] on icon at bounding box center [718, 329] width 7 height 8
click at [676, 331] on span "Text Block" at bounding box center [690, 328] width 42 height 15
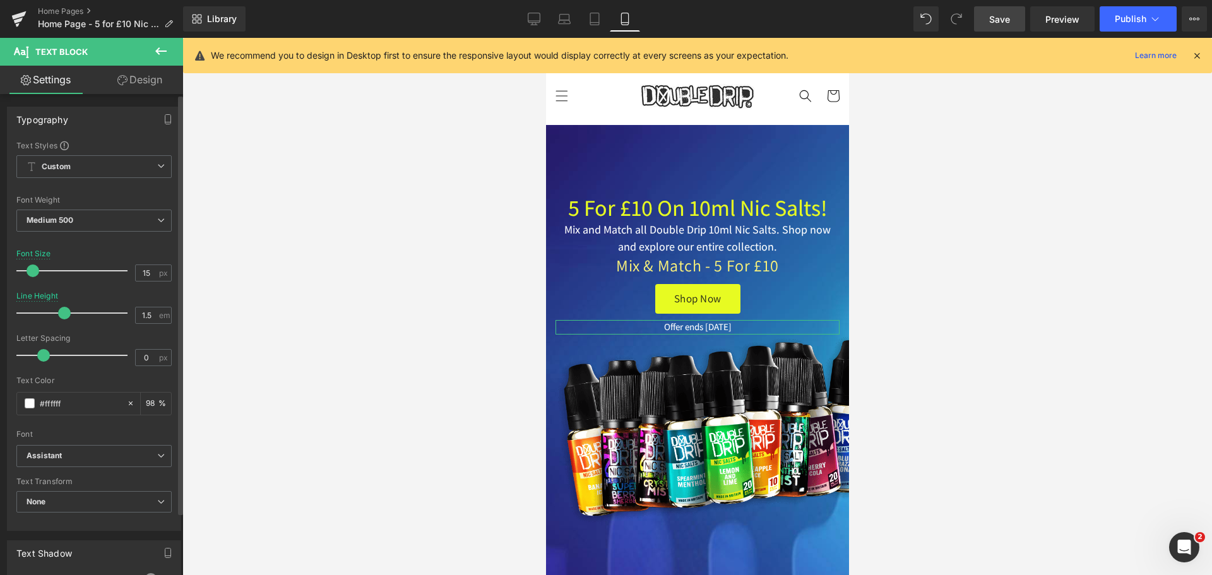
type input "14"
drag, startPoint x: 38, startPoint y: 270, endPoint x: 33, endPoint y: 277, distance: 8.8
click at [33, 277] on div at bounding box center [75, 270] width 105 height 25
click at [993, 14] on span "Save" at bounding box center [999, 19] width 21 height 13
click at [1153, 21] on icon at bounding box center [1155, 19] width 13 height 13
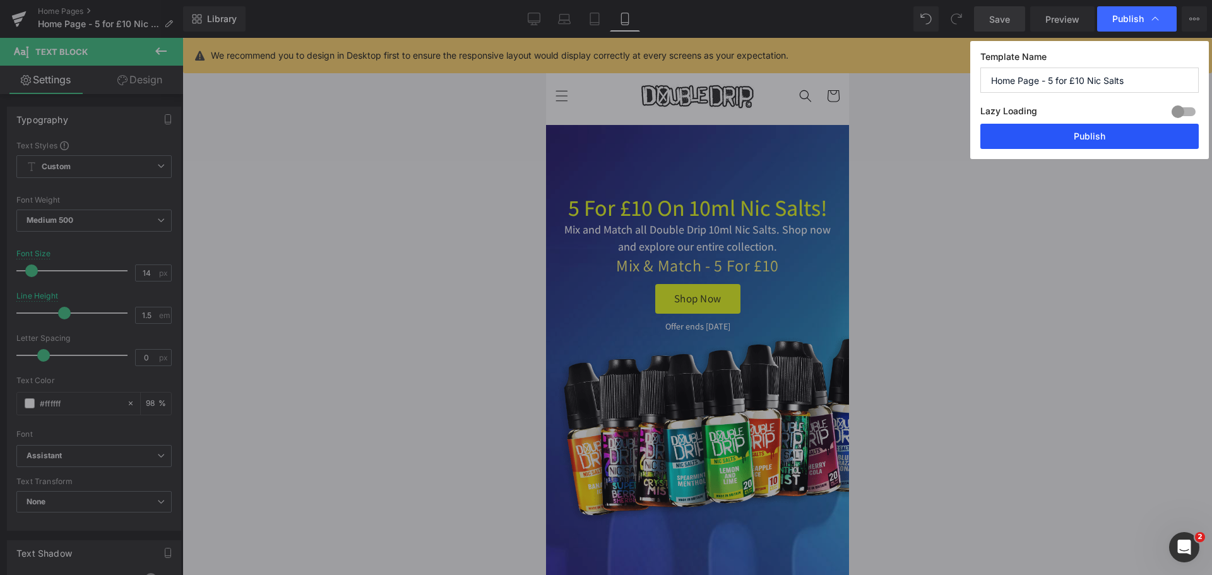
click at [1073, 134] on button "Publish" at bounding box center [1089, 136] width 218 height 25
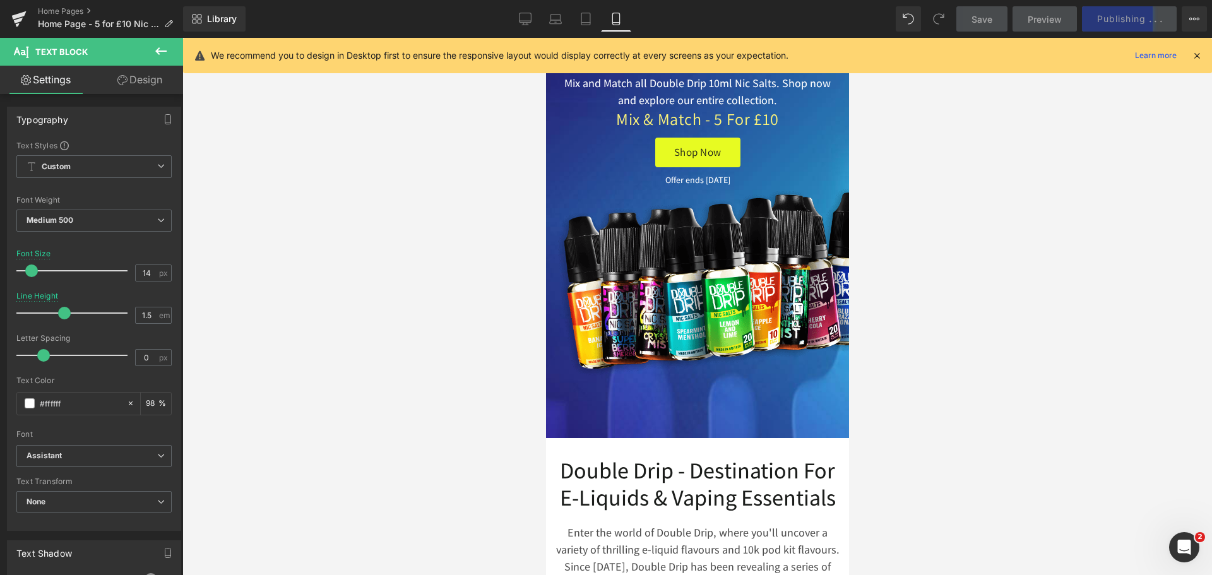
scroll to position [189, 0]
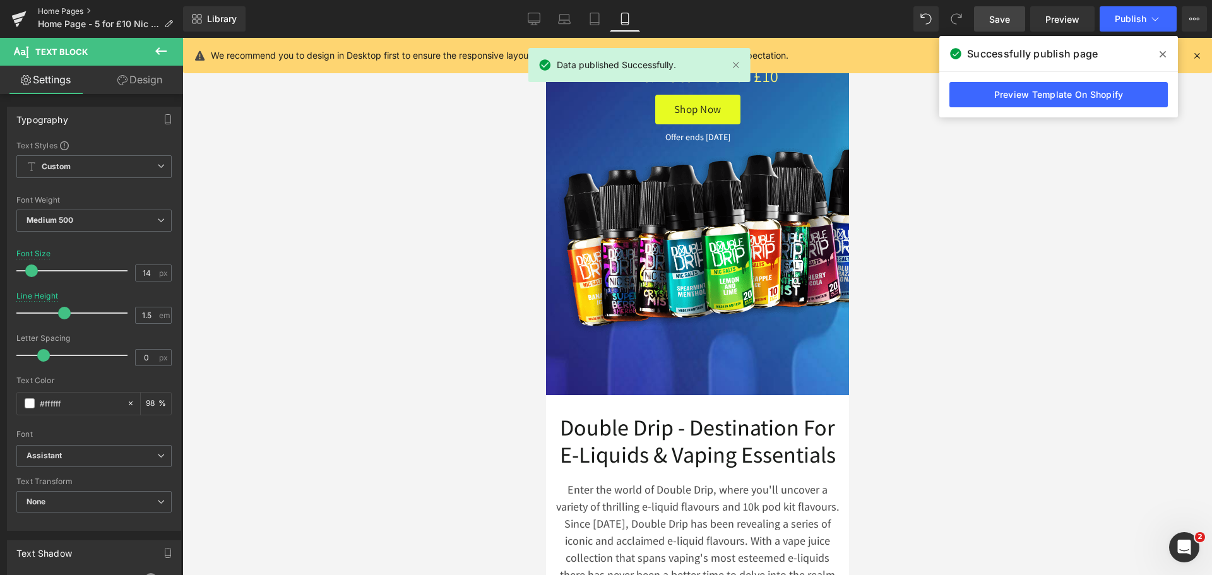
click at [73, 6] on link "Home Pages" at bounding box center [110, 11] width 145 height 10
